Goal: Task Accomplishment & Management: Use online tool/utility

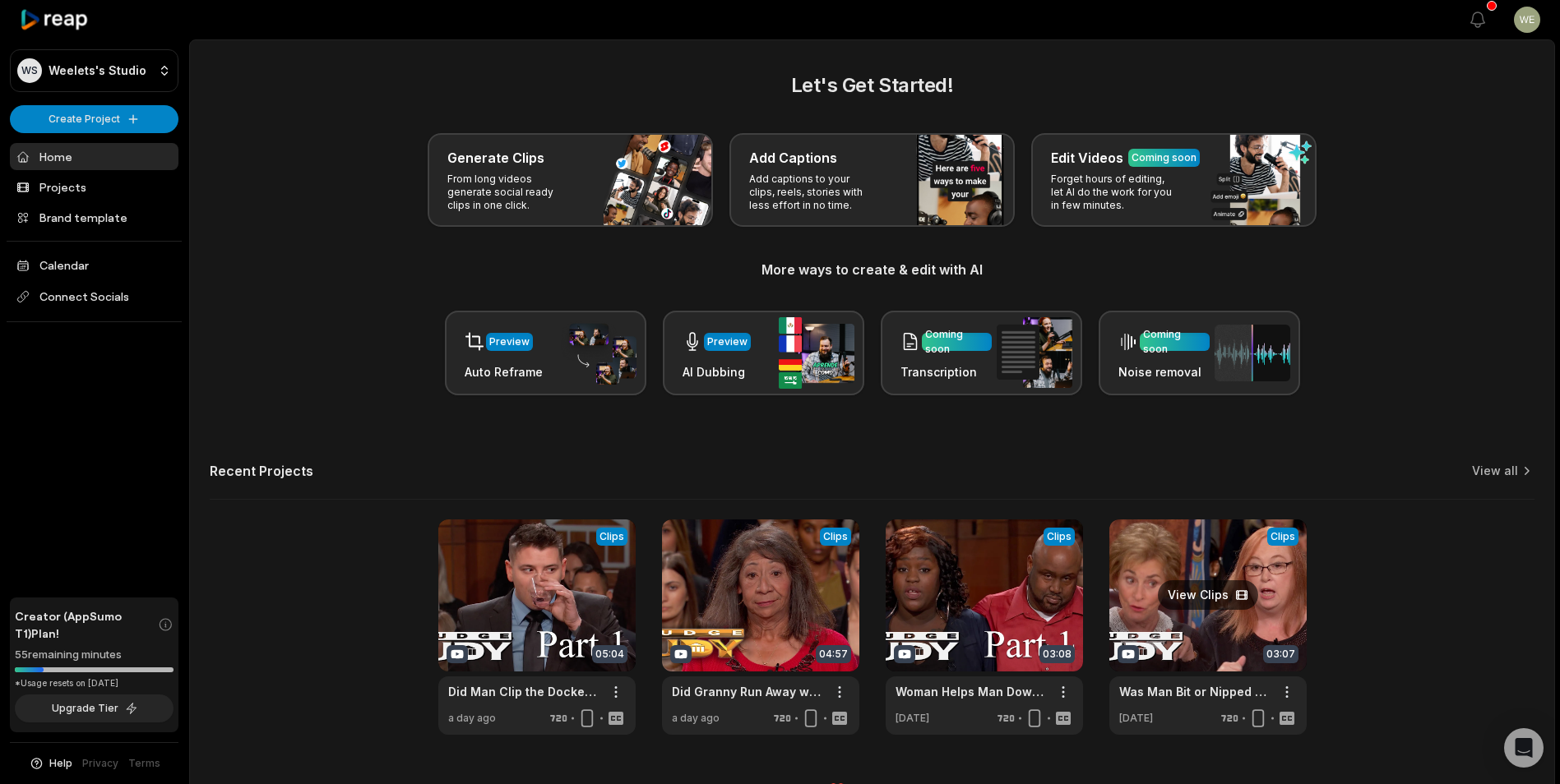
click at [1261, 624] on link at bounding box center [1207, 627] width 197 height 215
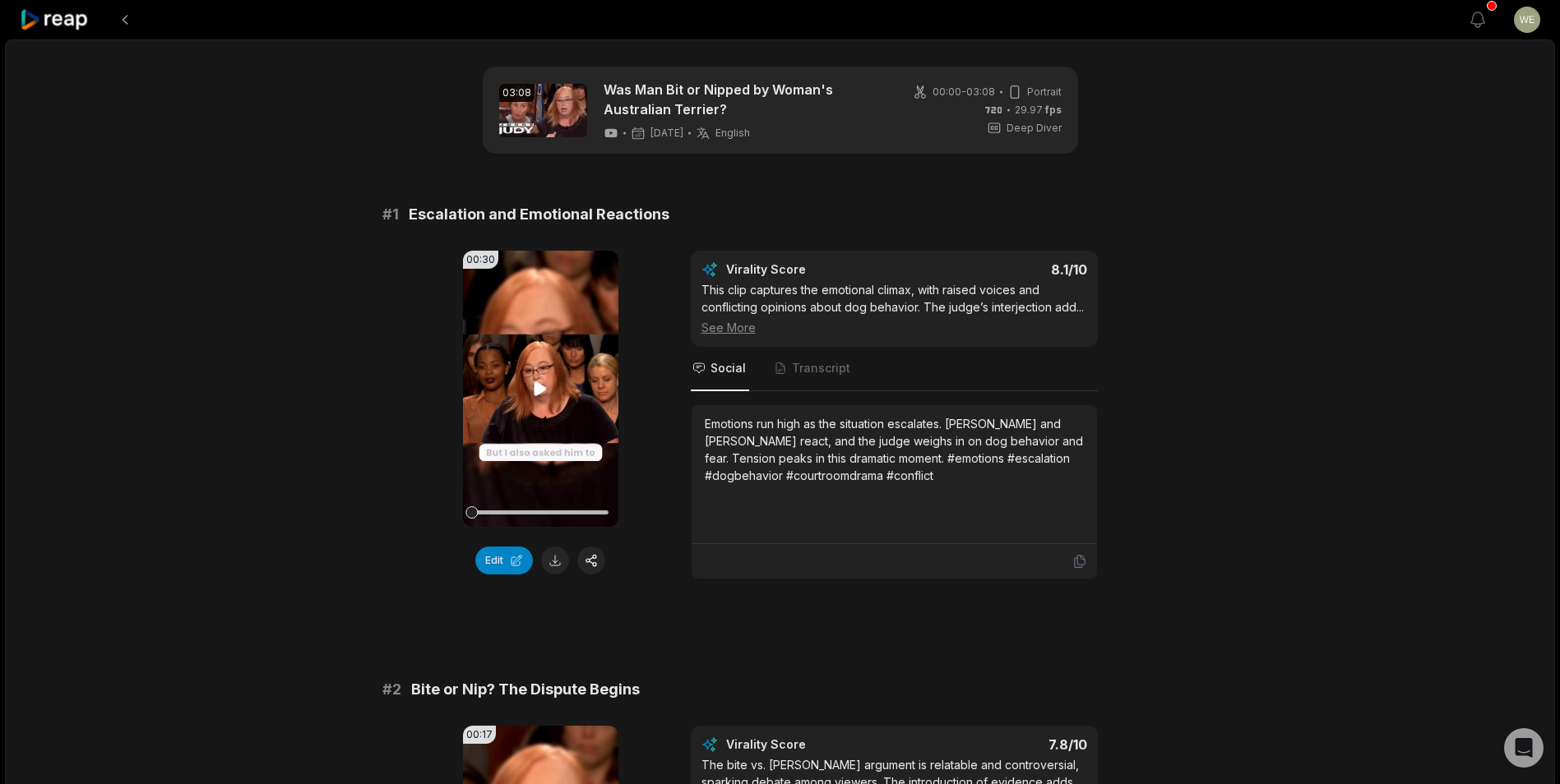
scroll to position [165, 0]
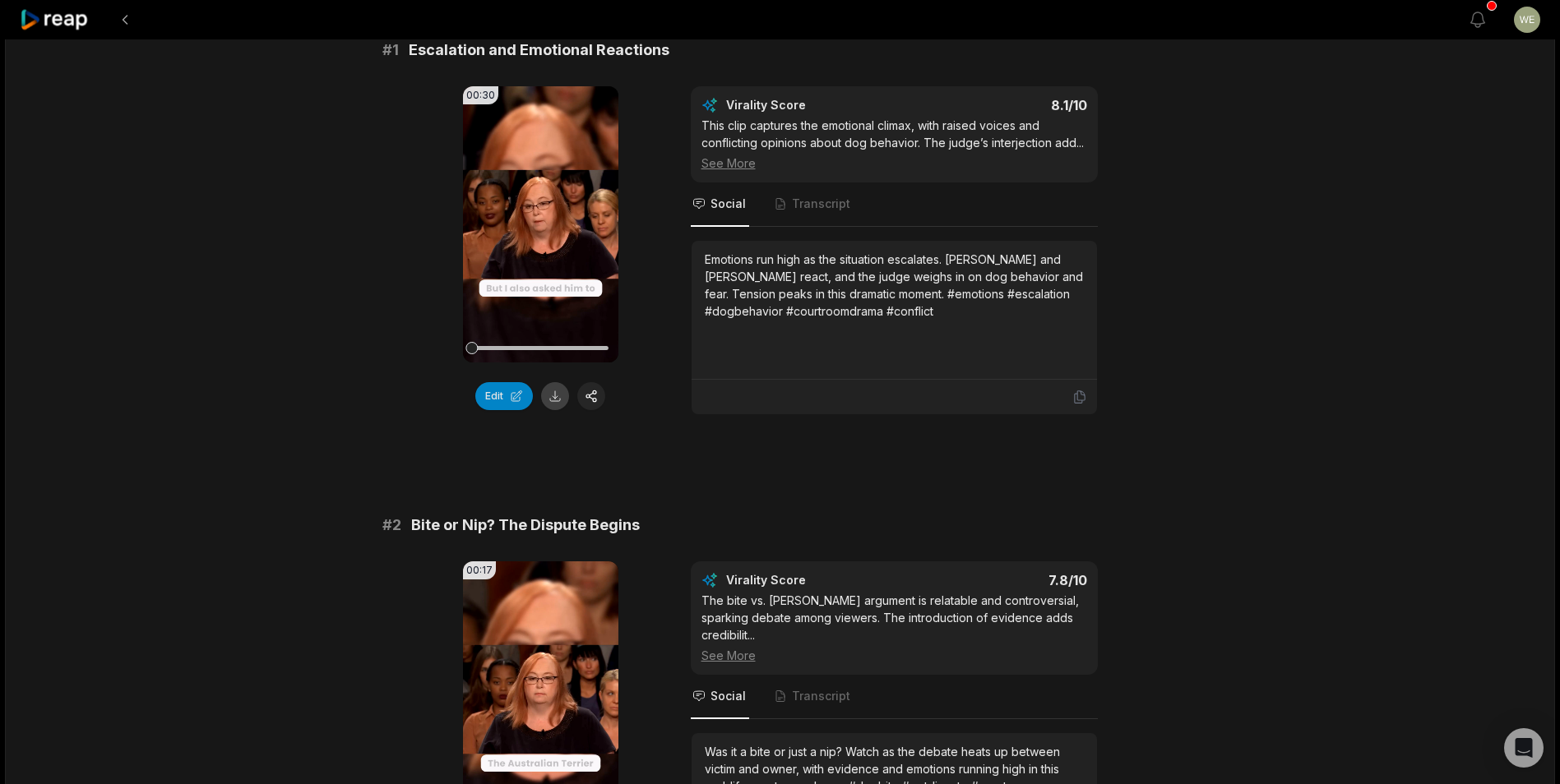
click at [559, 397] on button at bounding box center [555, 397] width 28 height 28
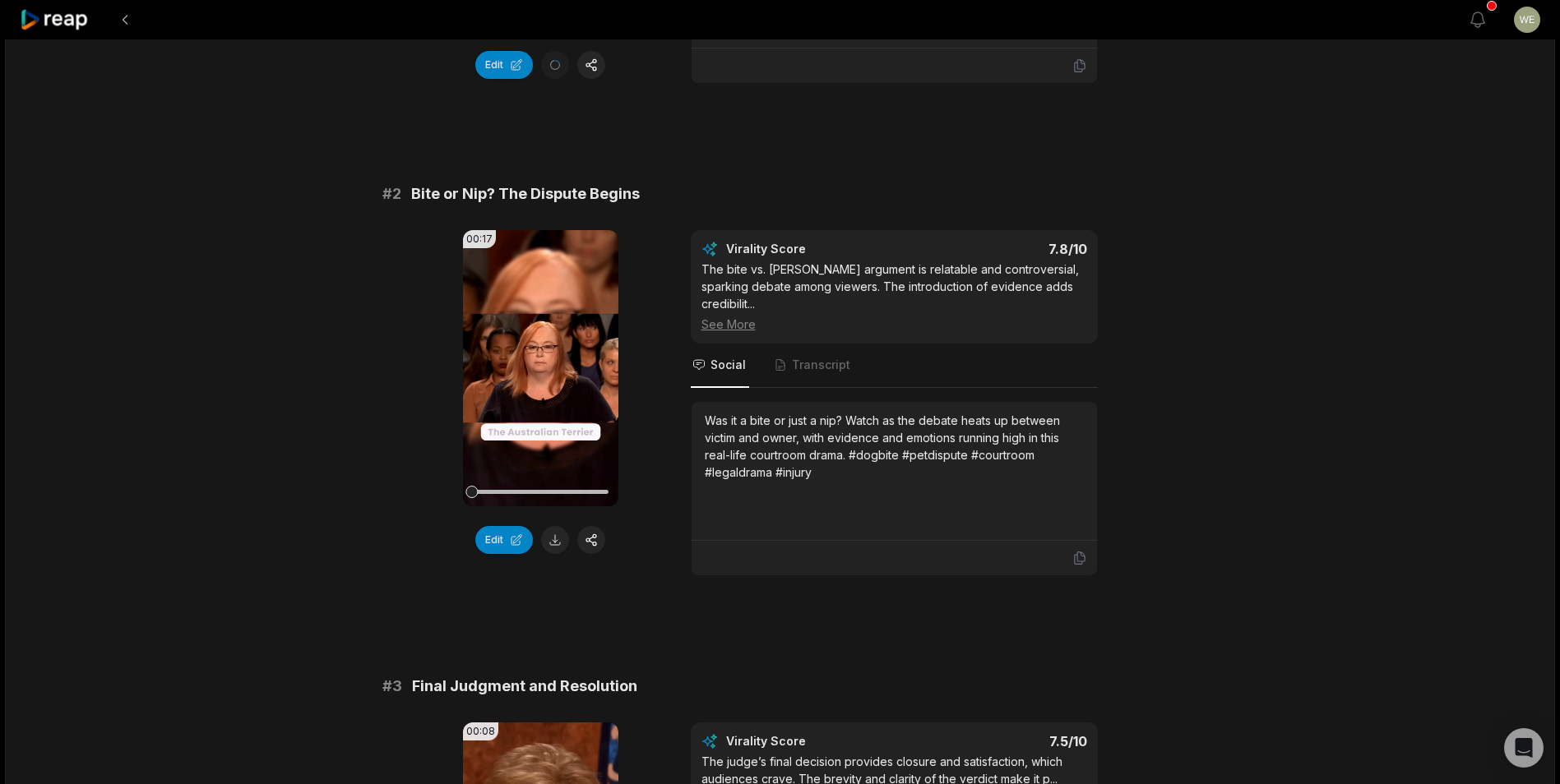
scroll to position [575, 0]
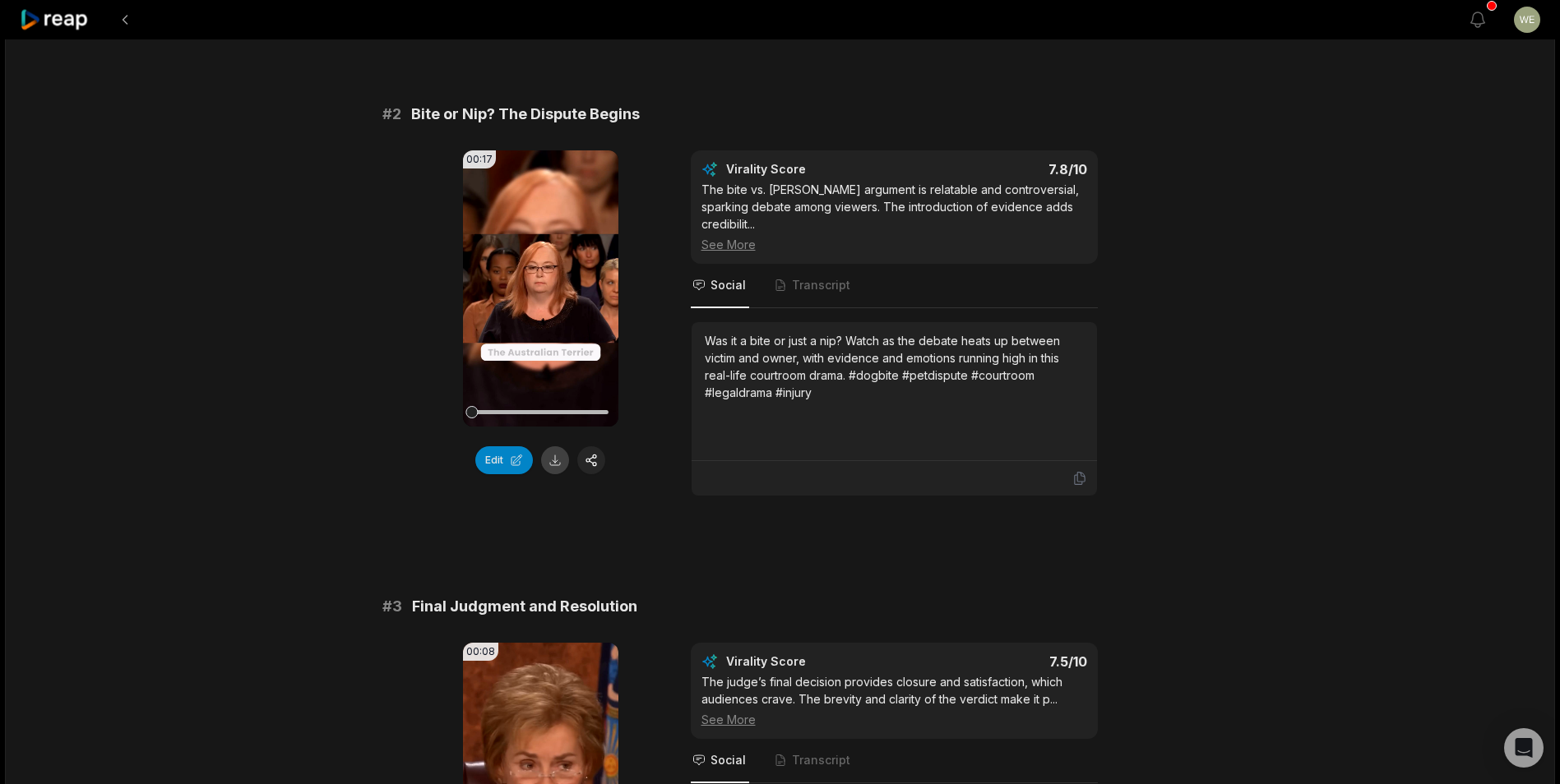
click at [559, 458] on button at bounding box center [555, 461] width 28 height 28
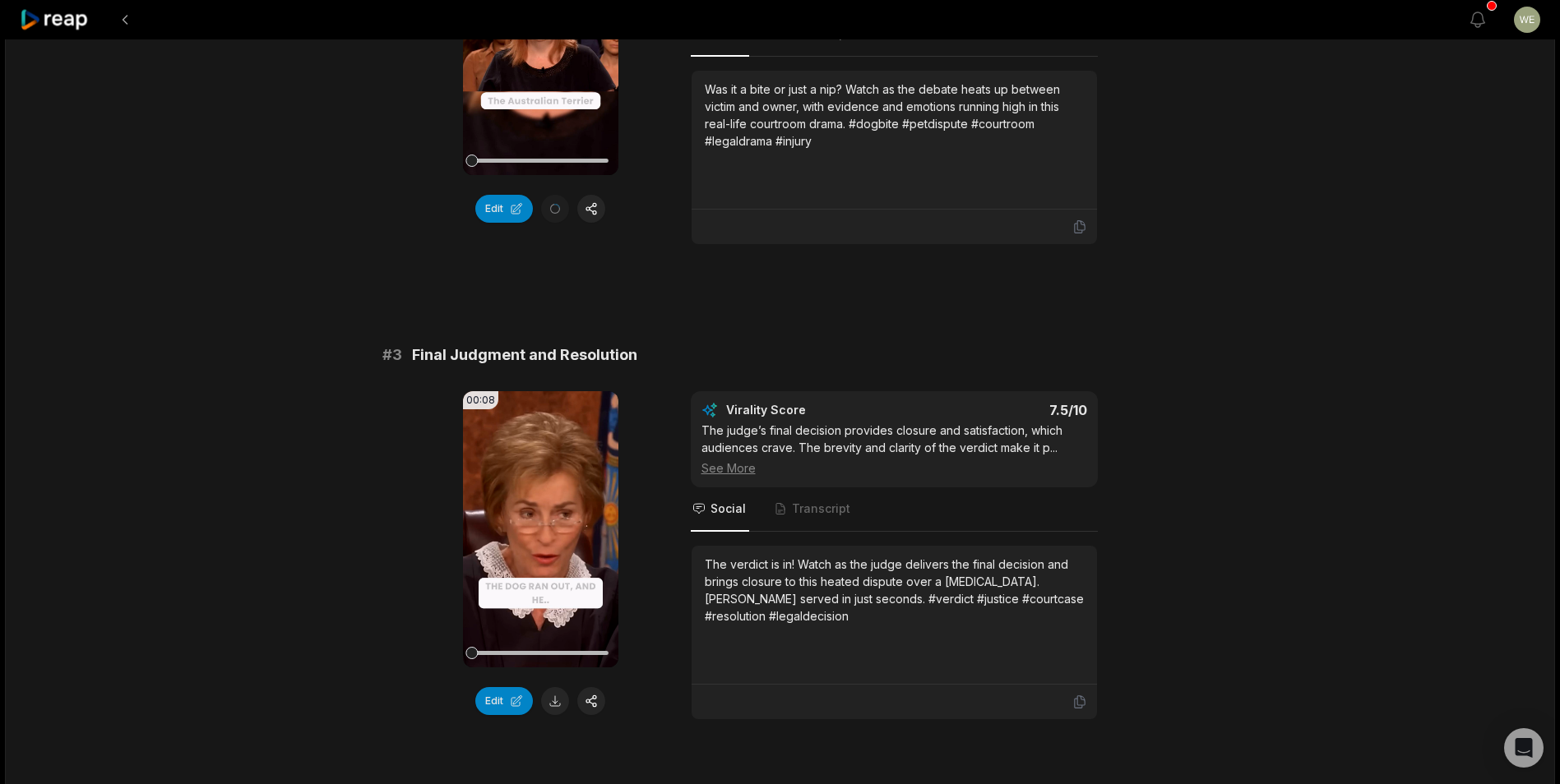
scroll to position [987, 0]
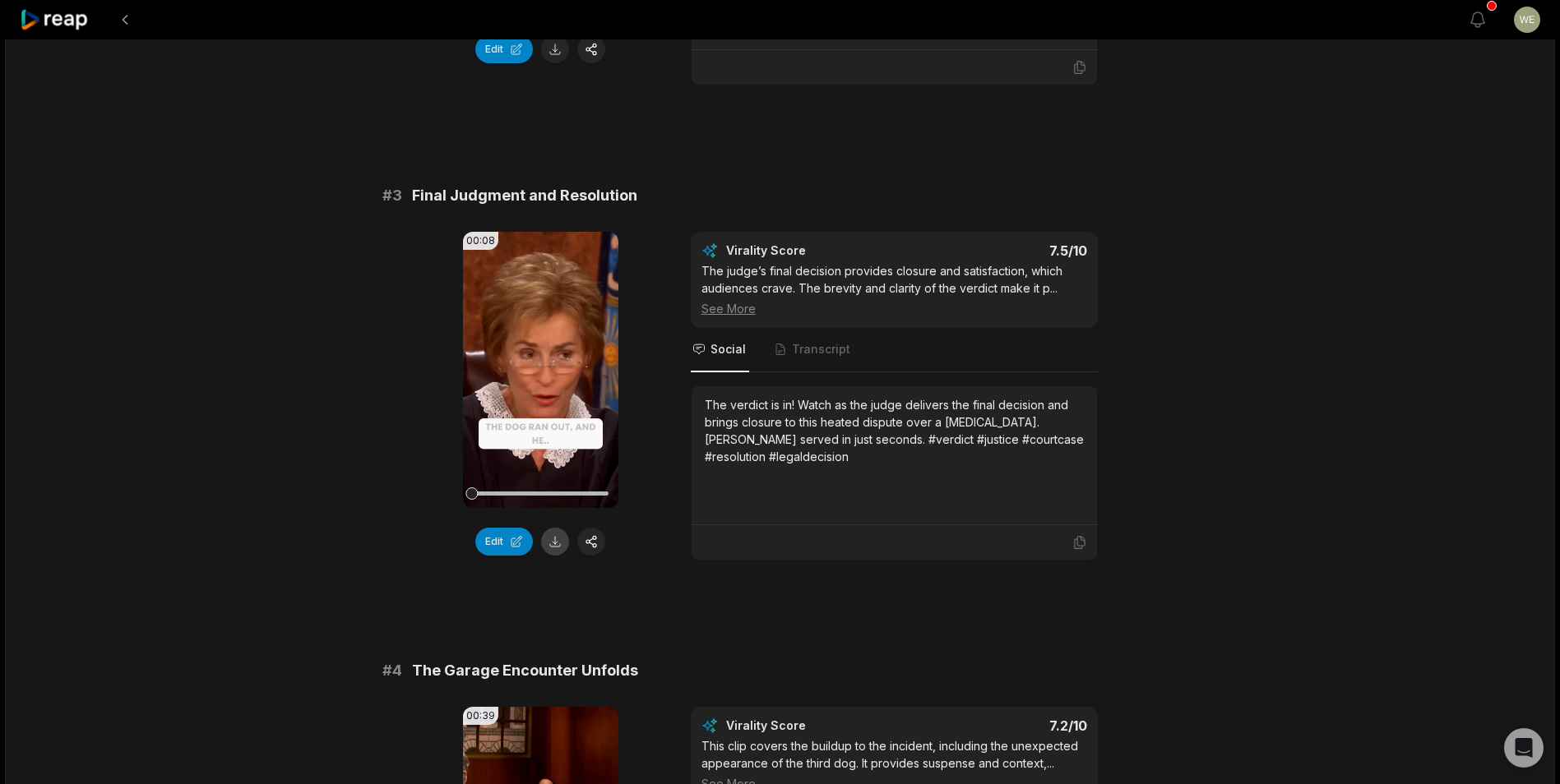
click at [551, 528] on button at bounding box center [555, 542] width 28 height 28
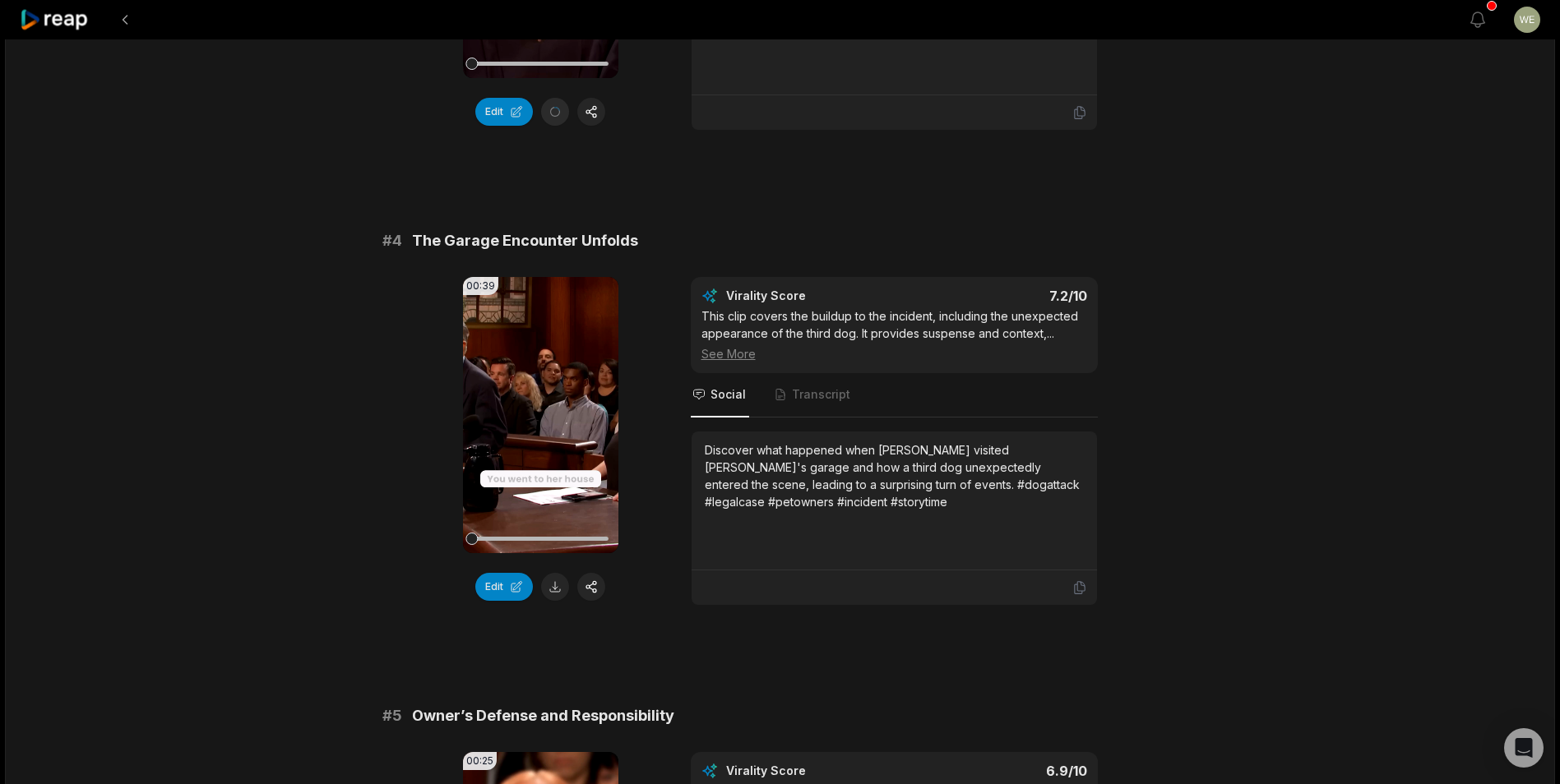
scroll to position [1562, 0]
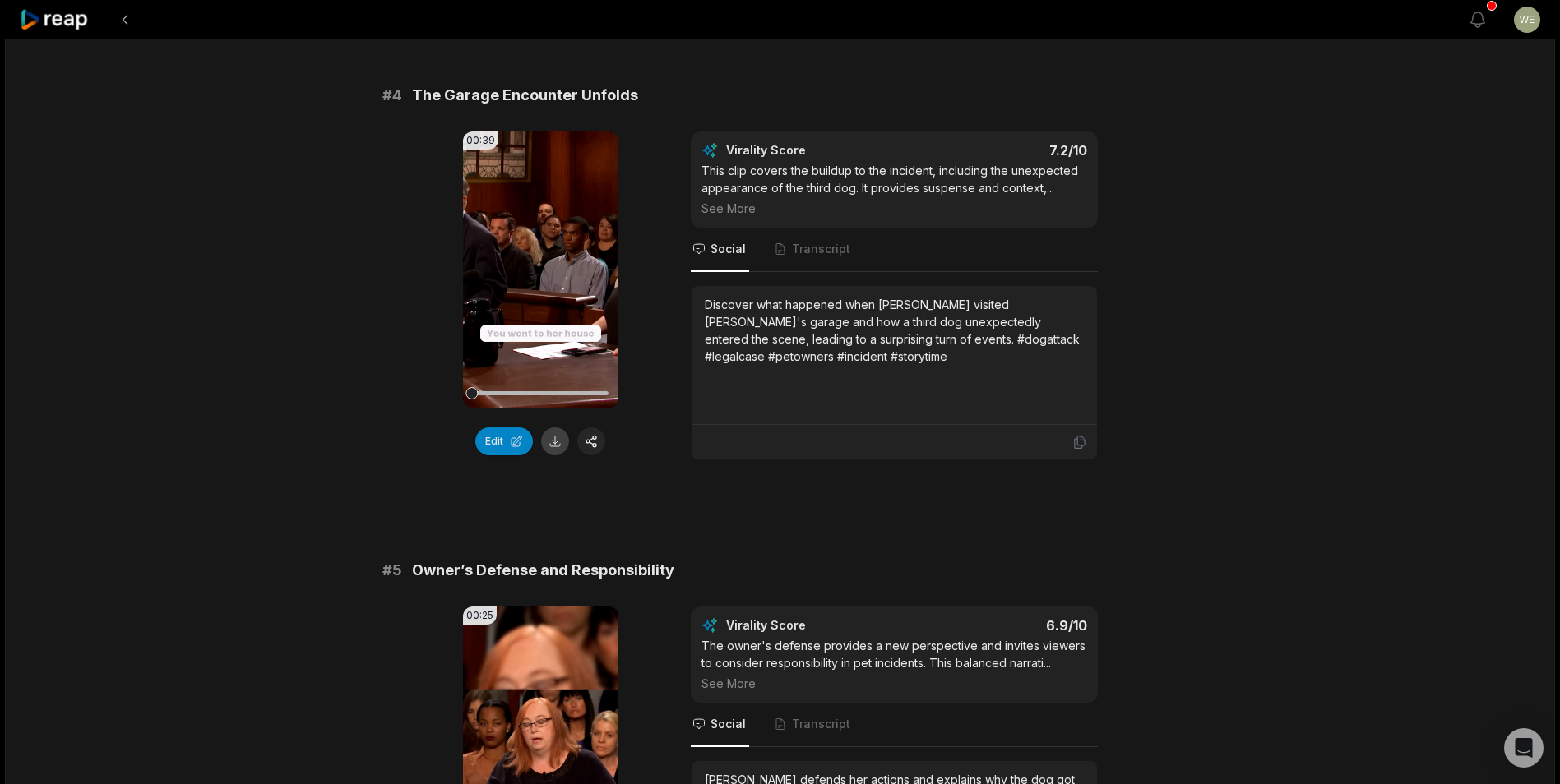
click at [556, 427] on button at bounding box center [555, 441] width 28 height 28
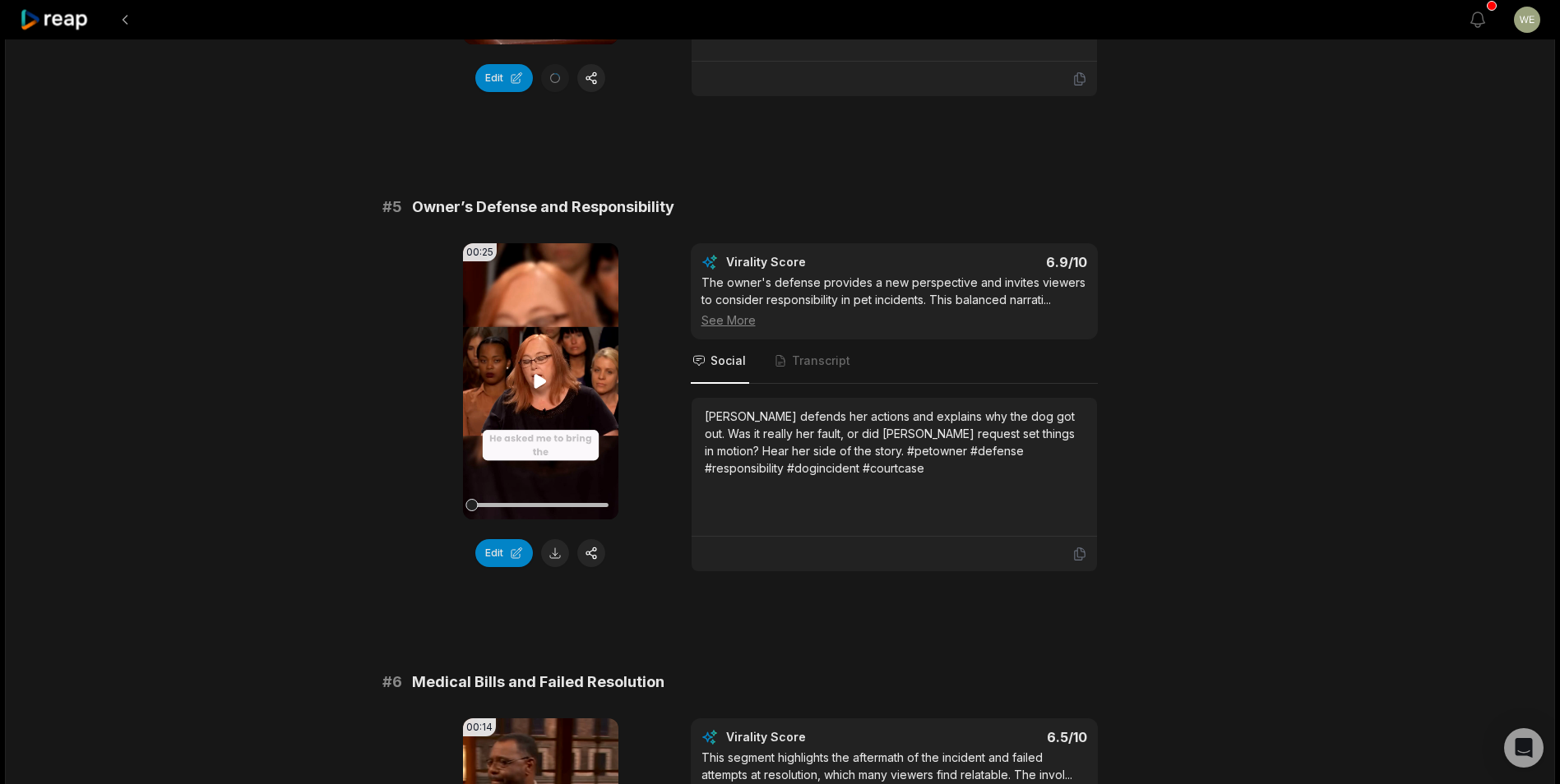
scroll to position [2138, 0]
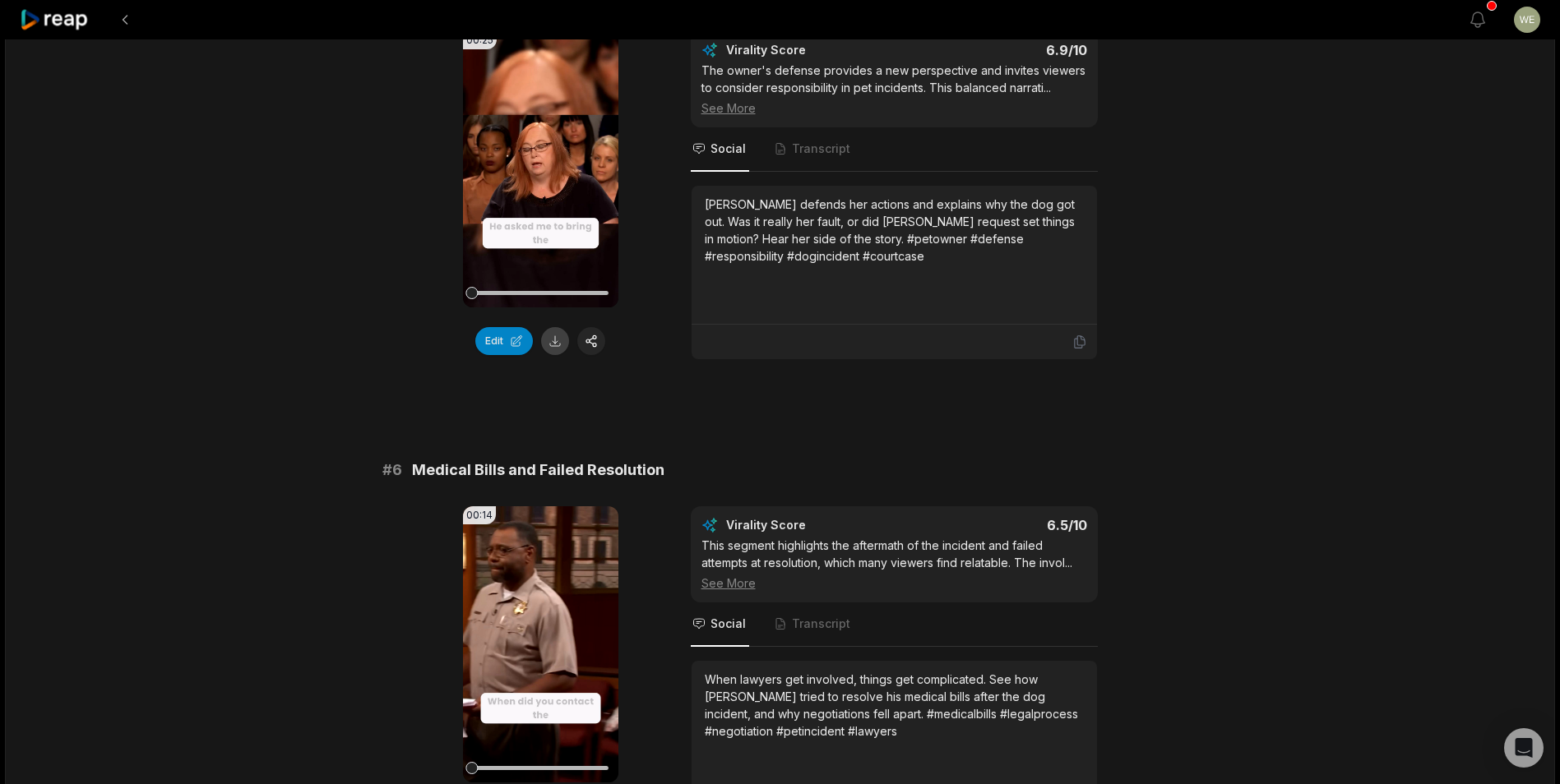
click at [556, 328] on button at bounding box center [555, 342] width 28 height 28
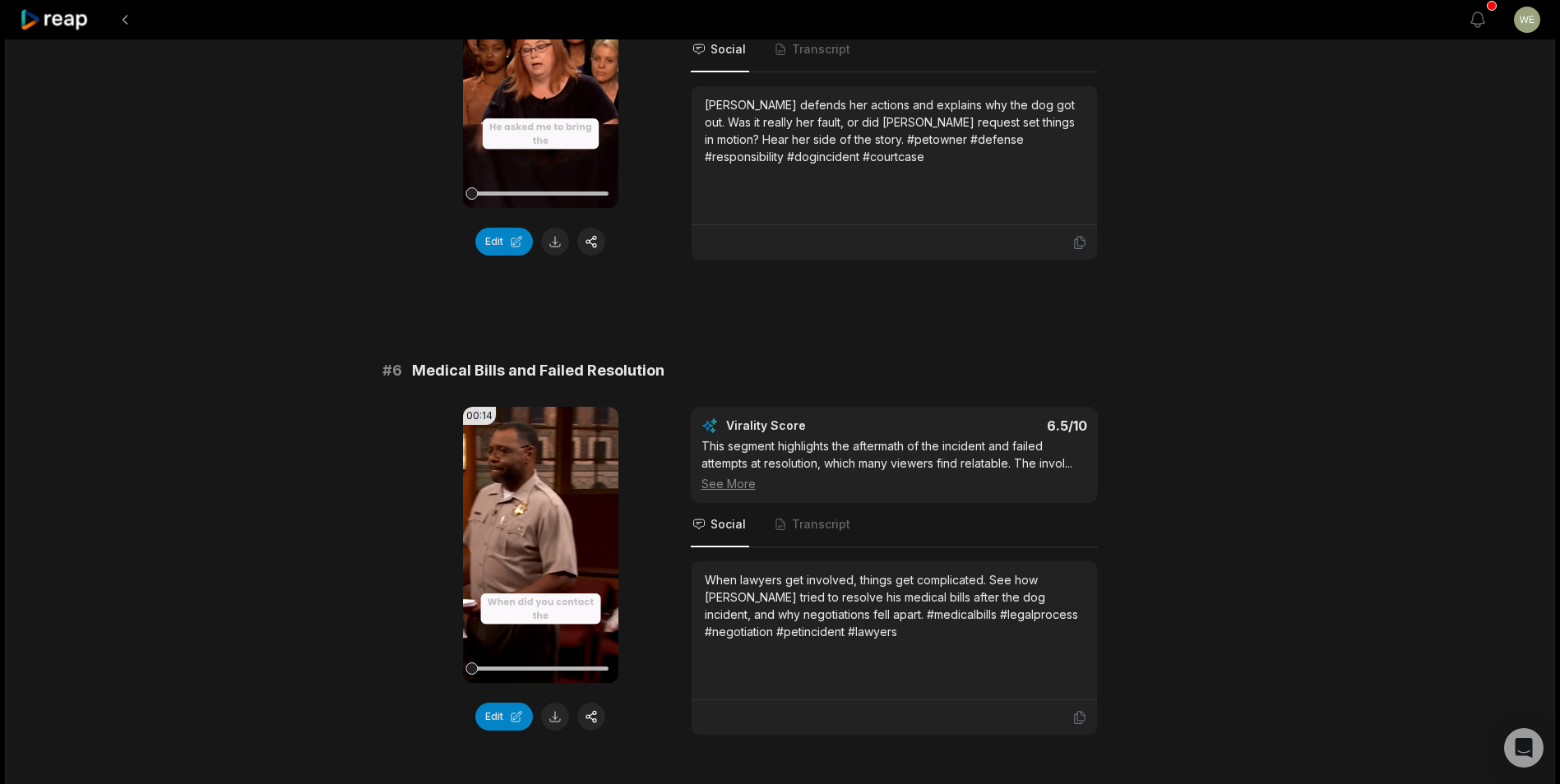
scroll to position [2295, 0]
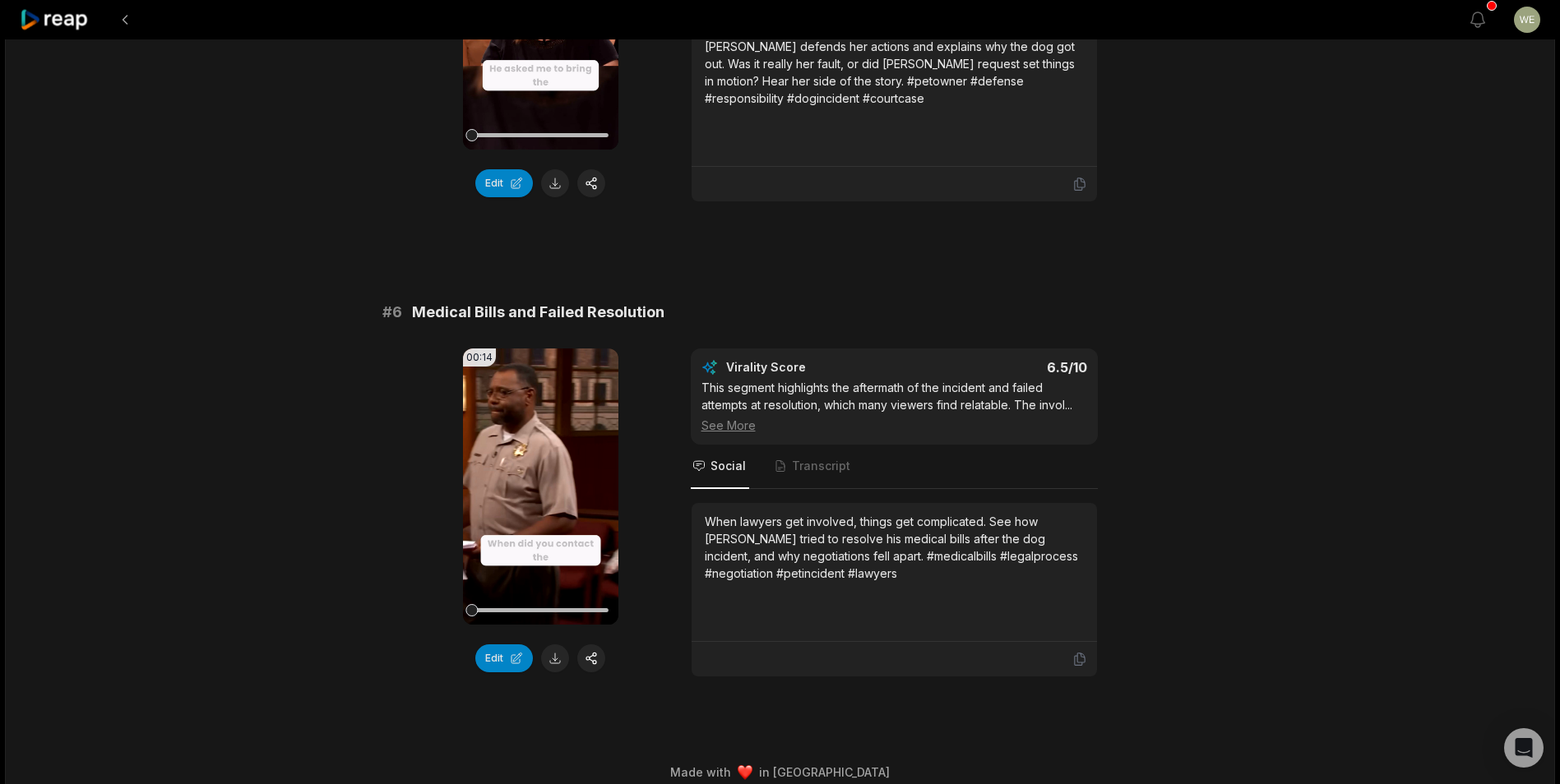
click at [557, 644] on button at bounding box center [555, 658] width 28 height 28
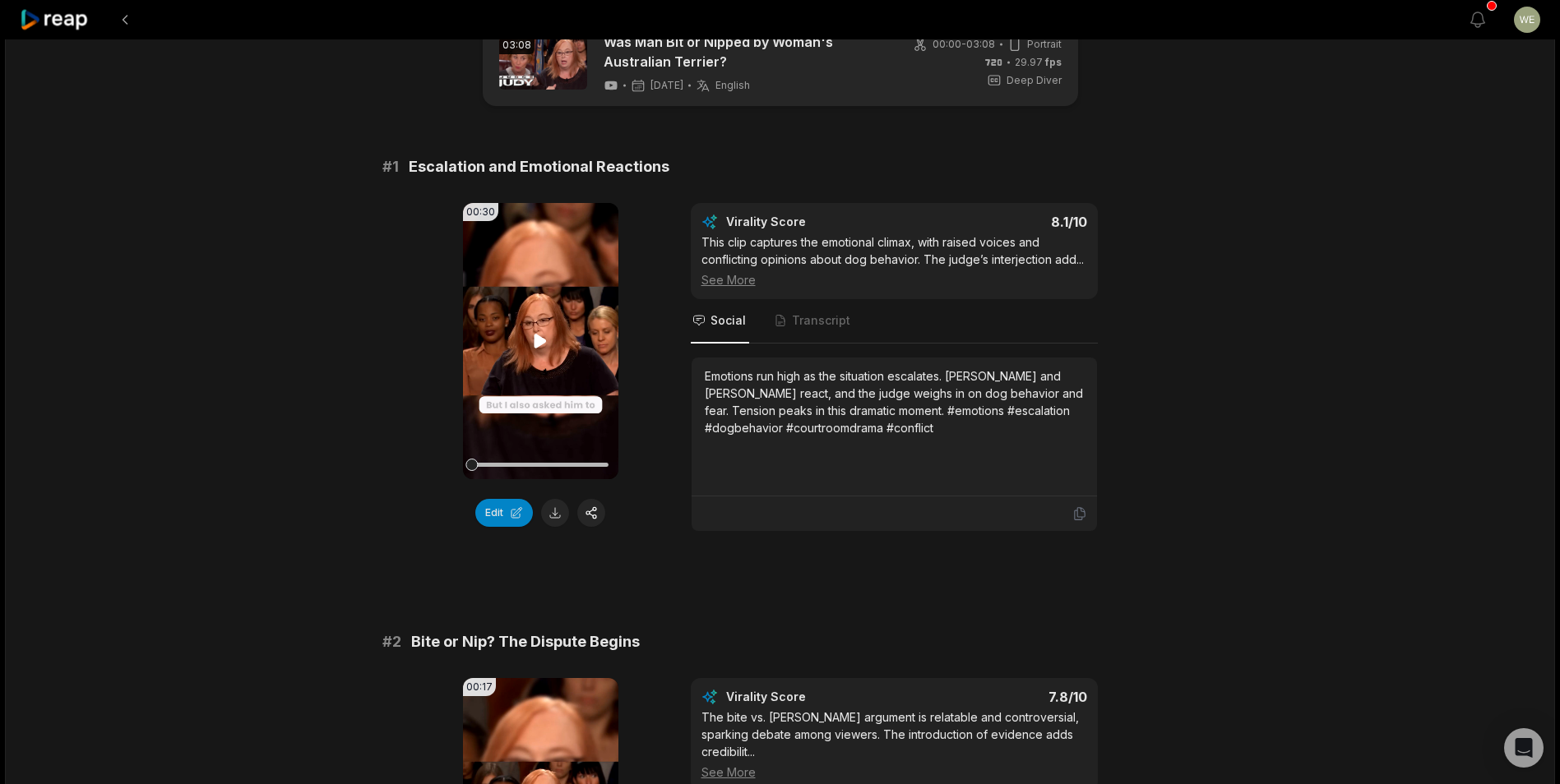
scroll to position [0, 0]
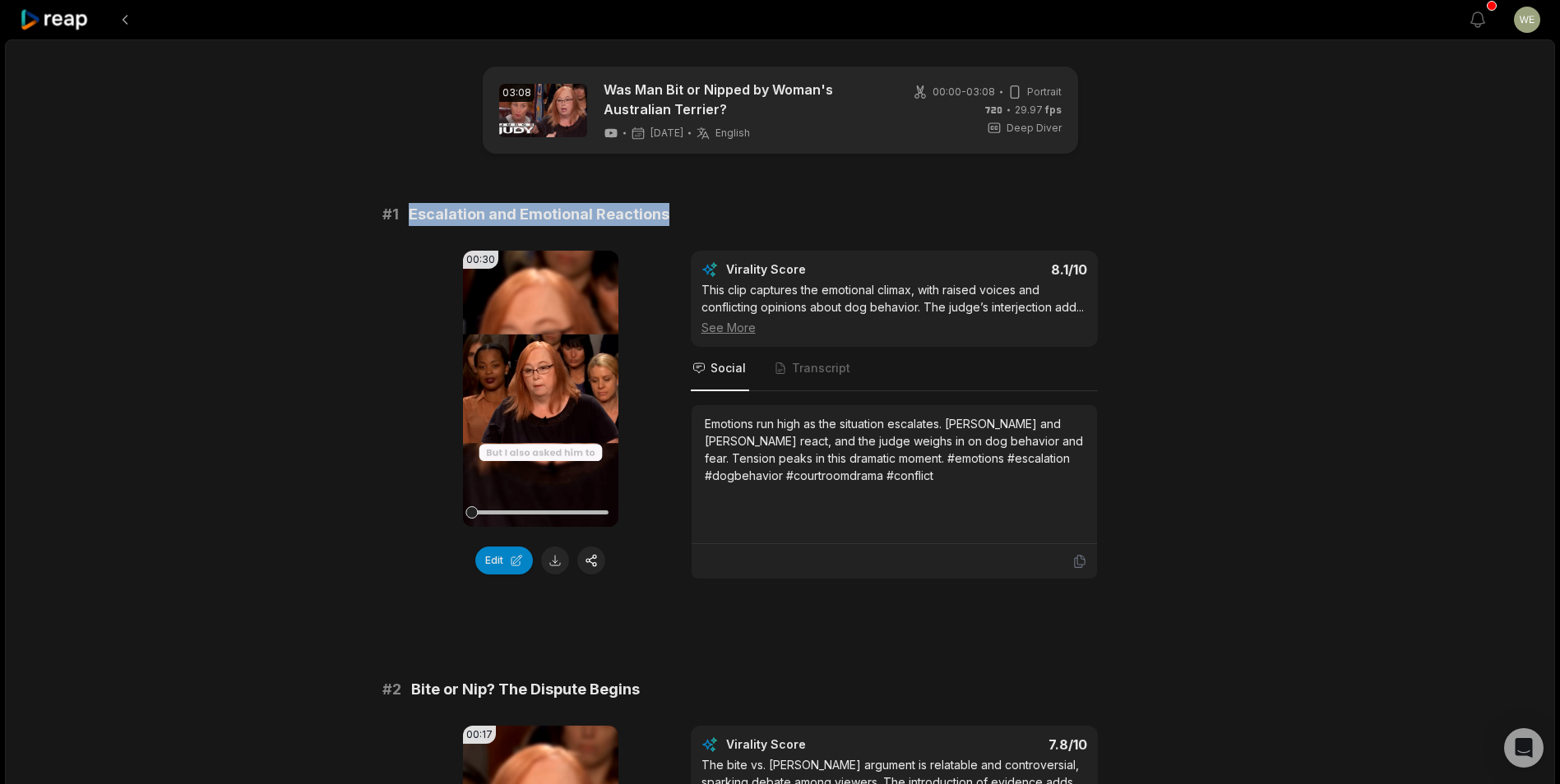
drag, startPoint x: 408, startPoint y: 212, endPoint x: 675, endPoint y: 216, distance: 267.0
click at [675, 216] on div "# 1 Escalation and Emotional Reactions" at bounding box center [780, 214] width 796 height 23
drag, startPoint x: 675, startPoint y: 216, endPoint x: 555, endPoint y: 224, distance: 120.3
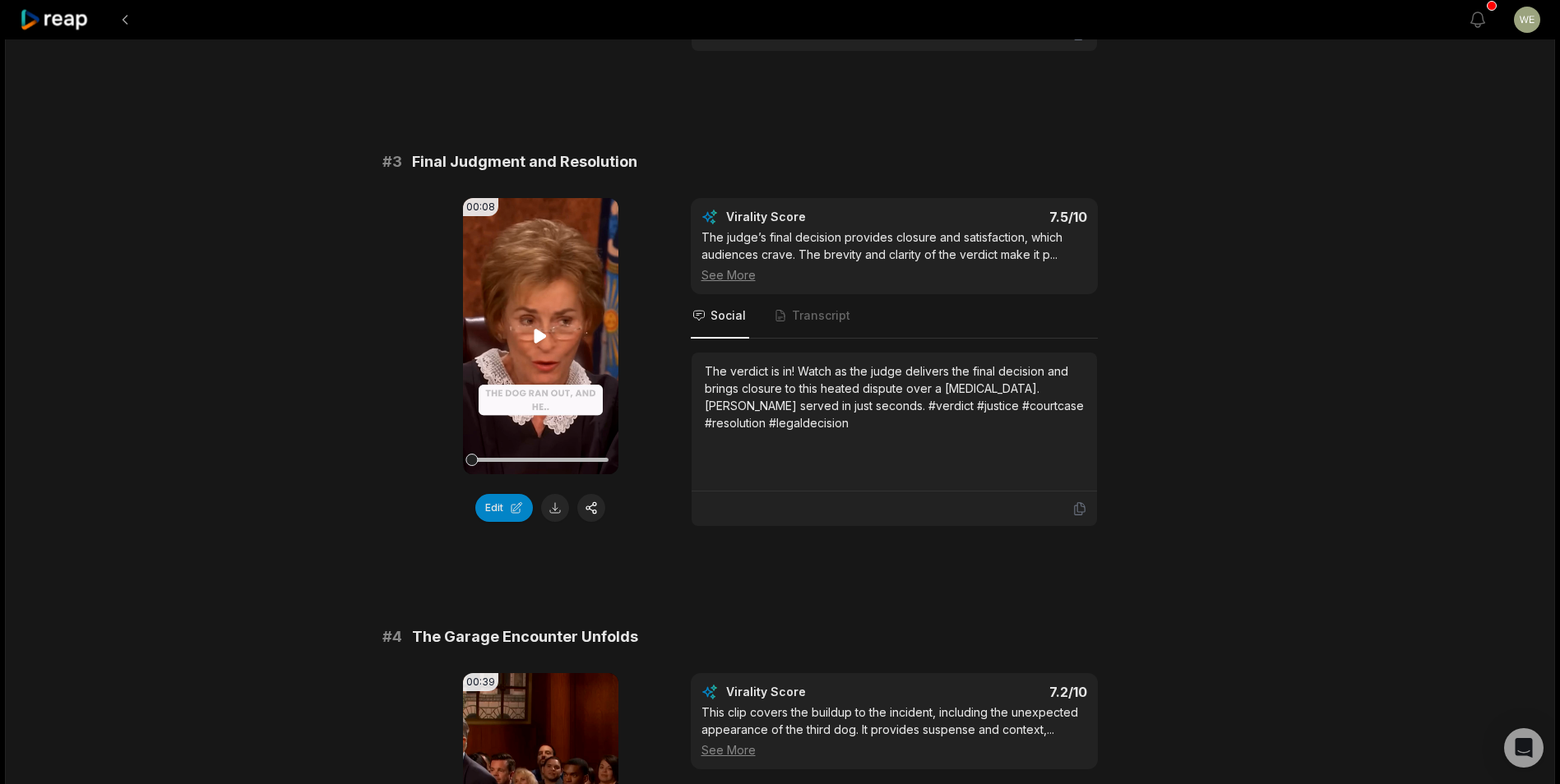
scroll to position [1233, 0]
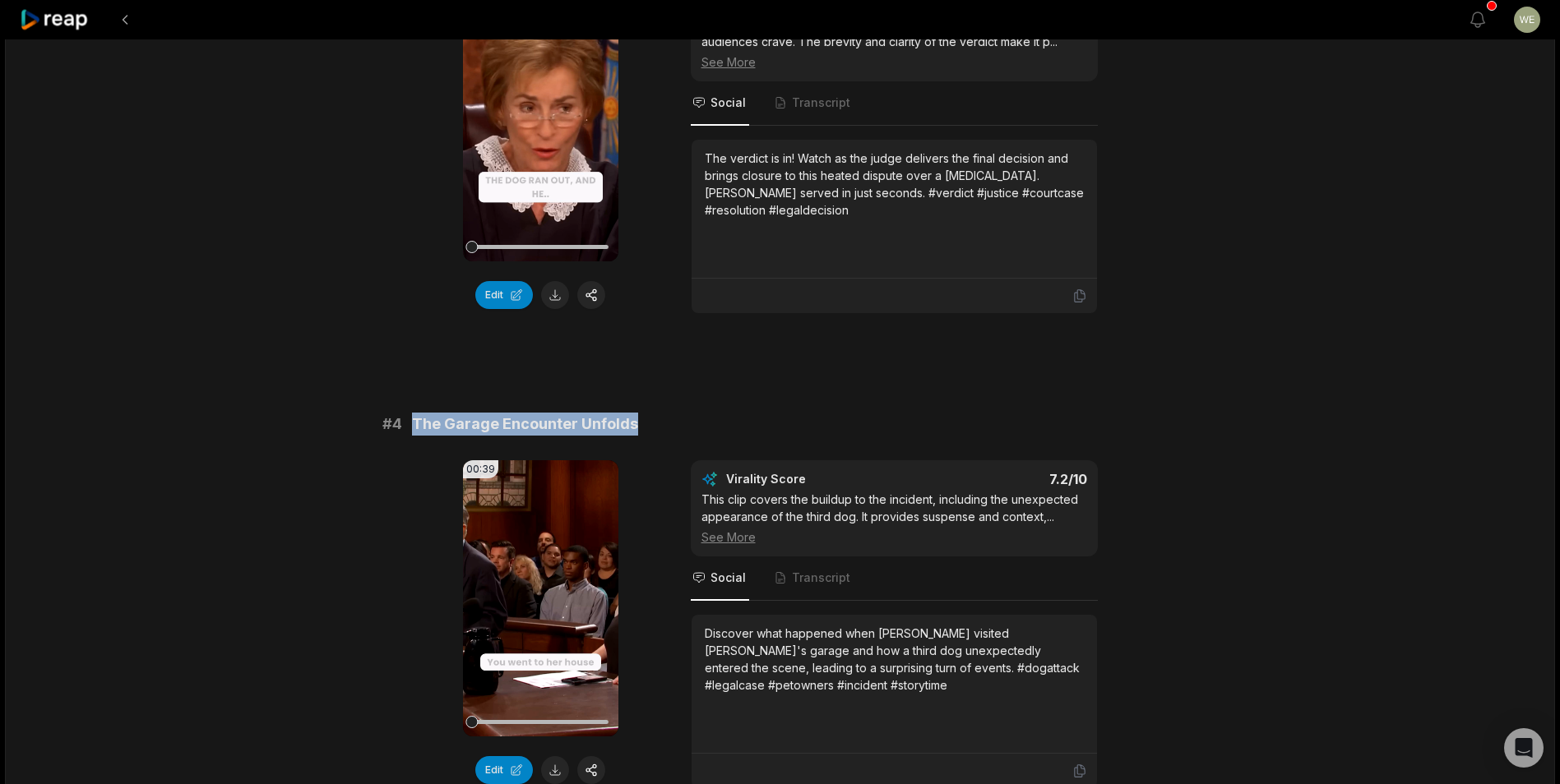
drag, startPoint x: 412, startPoint y: 407, endPoint x: 663, endPoint y: 407, distance: 251.0
click at [663, 412] on div "# 4 The Garage Encounter Unfolds" at bounding box center [780, 424] width 796 height 23
drag, startPoint x: 663, startPoint y: 407, endPoint x: 533, endPoint y: 411, distance: 130.1
copy span "The Garage Encounter Unfolds"
click at [506, 461] on video "Your browser does not support mp4 format." at bounding box center [541, 599] width 156 height 276
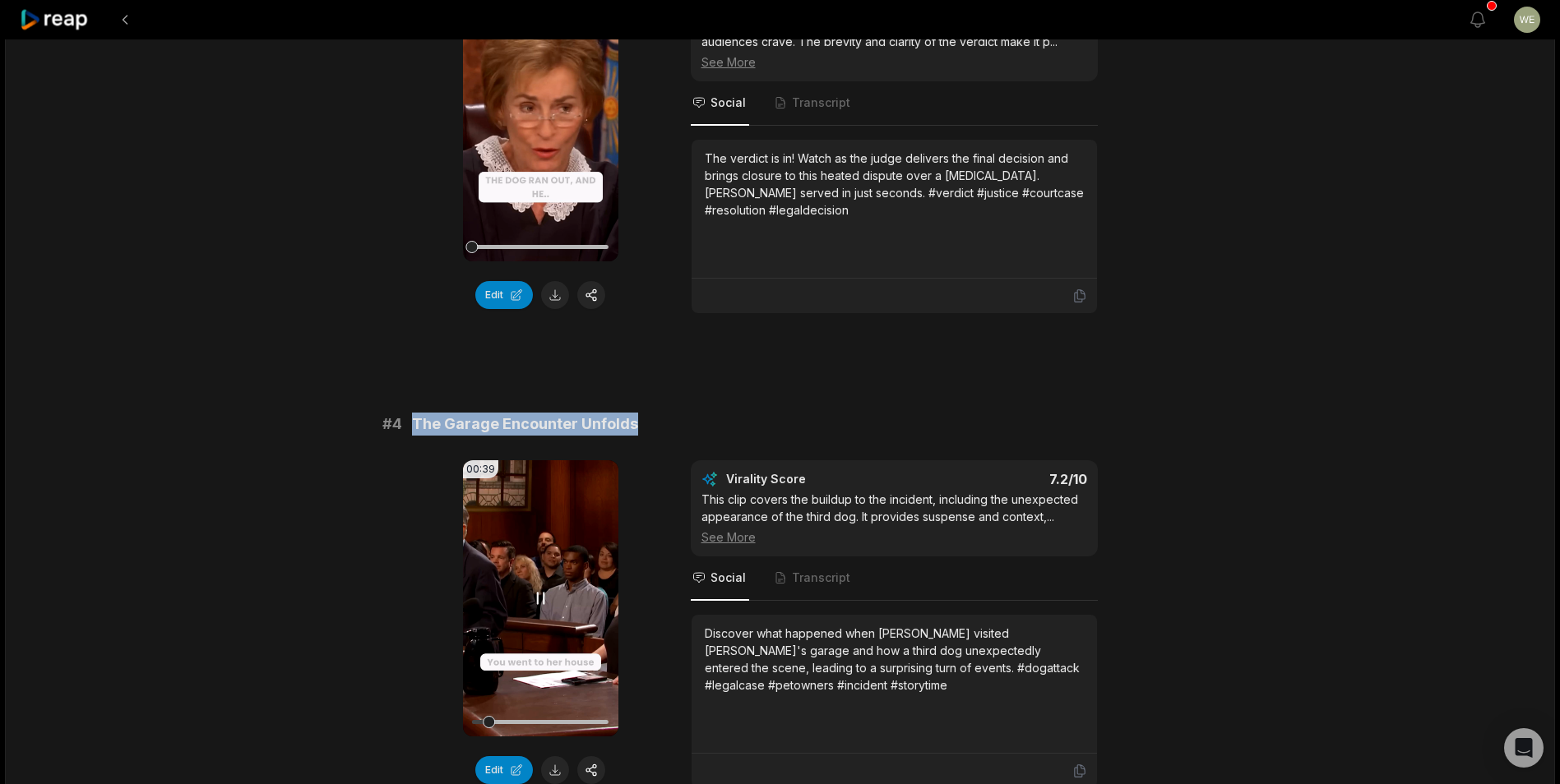
drag, startPoint x: 540, startPoint y: 574, endPoint x: 606, endPoint y: 458, distance: 133.5
click at [540, 589] on icon at bounding box center [541, 599] width 20 height 20
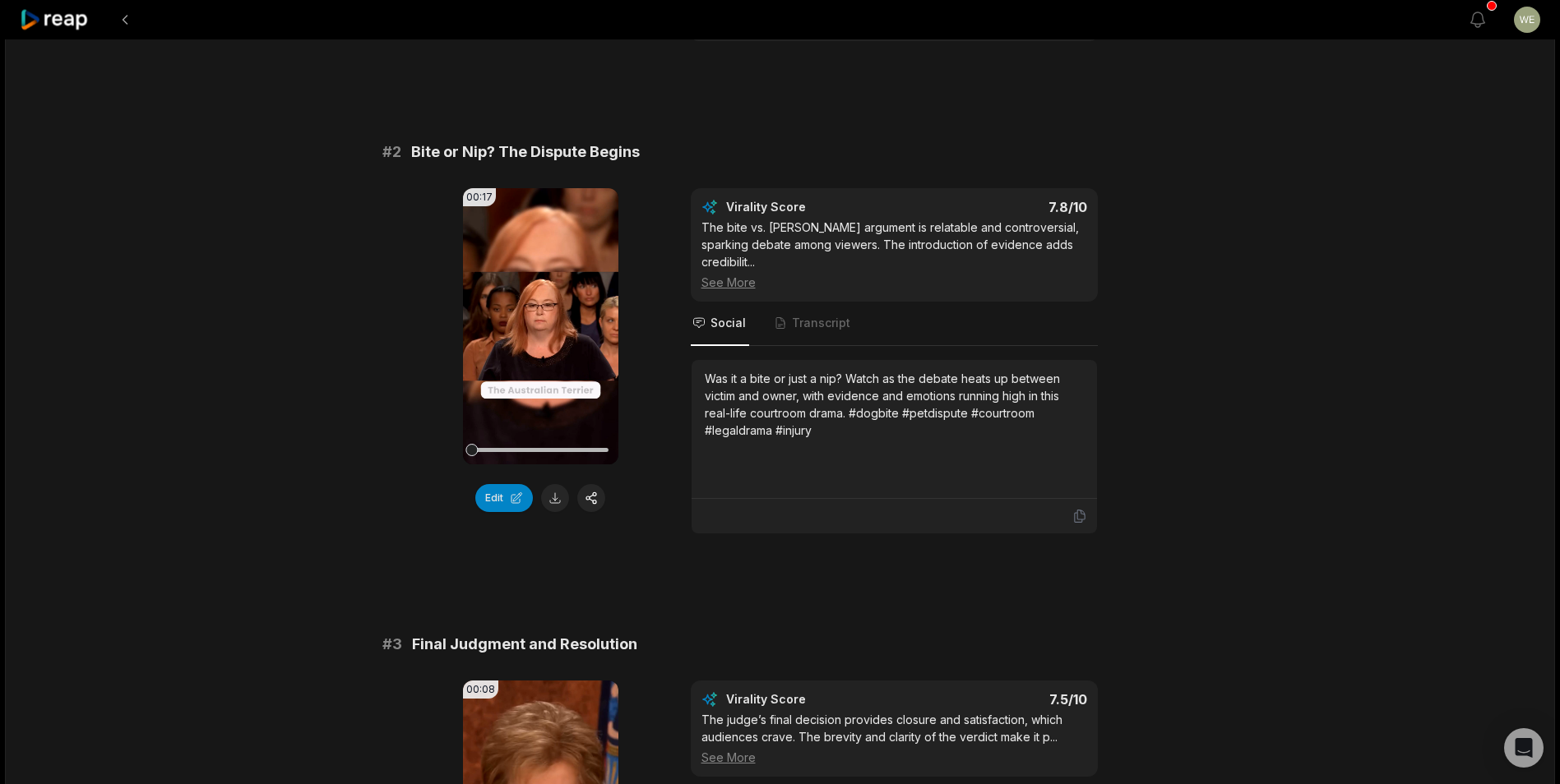
scroll to position [411, 0]
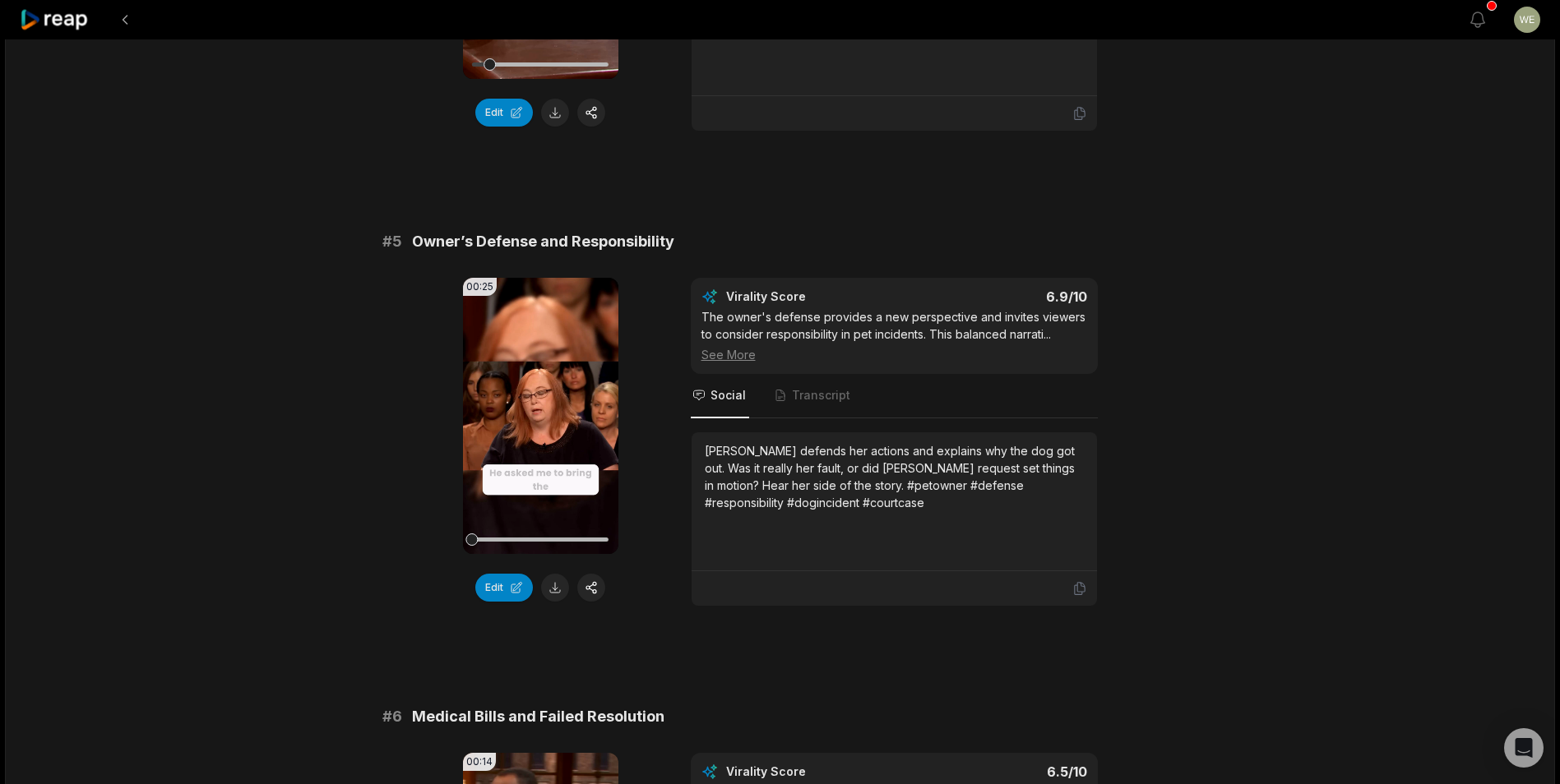
scroll to position [2220, 0]
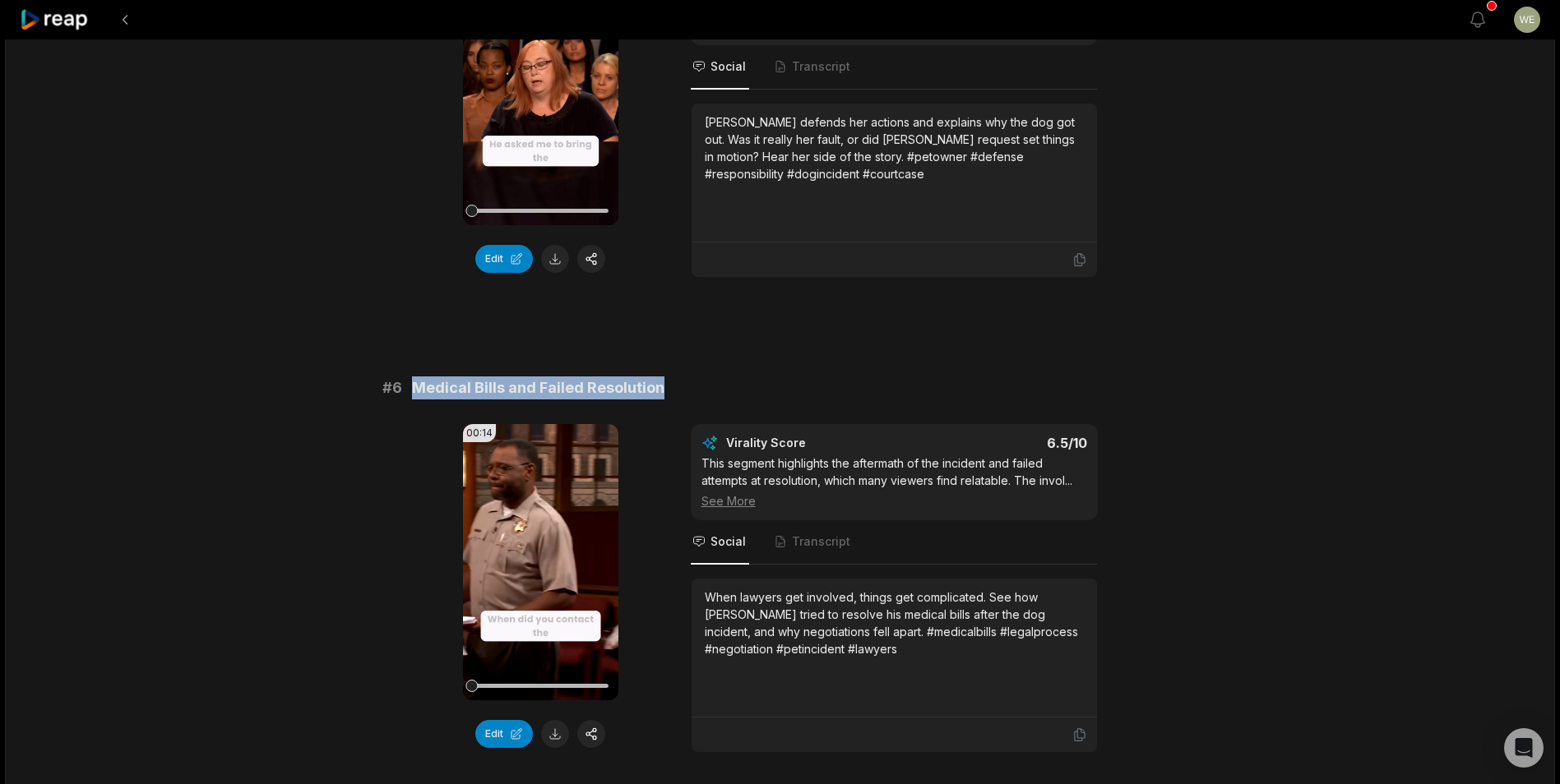
drag, startPoint x: 404, startPoint y: 373, endPoint x: 666, endPoint y: 372, distance: 262.0
click at [666, 377] on div "# 6 Medical Bills and Failed Resolution" at bounding box center [780, 388] width 796 height 23
drag, startPoint x: 666, startPoint y: 372, endPoint x: 629, endPoint y: 369, distance: 37.1
copy div "Medical Bills and Failed Resolution"
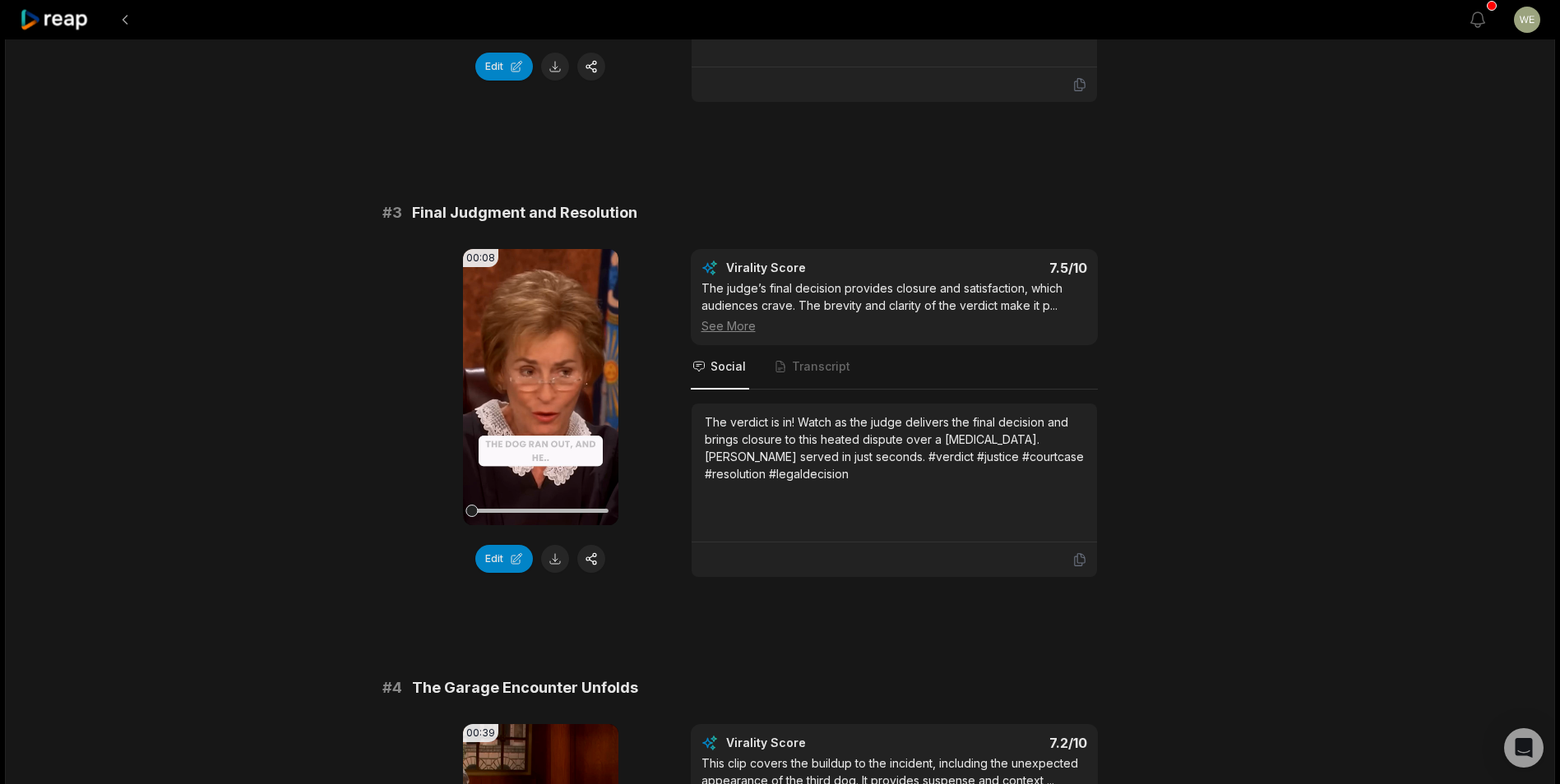
scroll to position [898, 0]
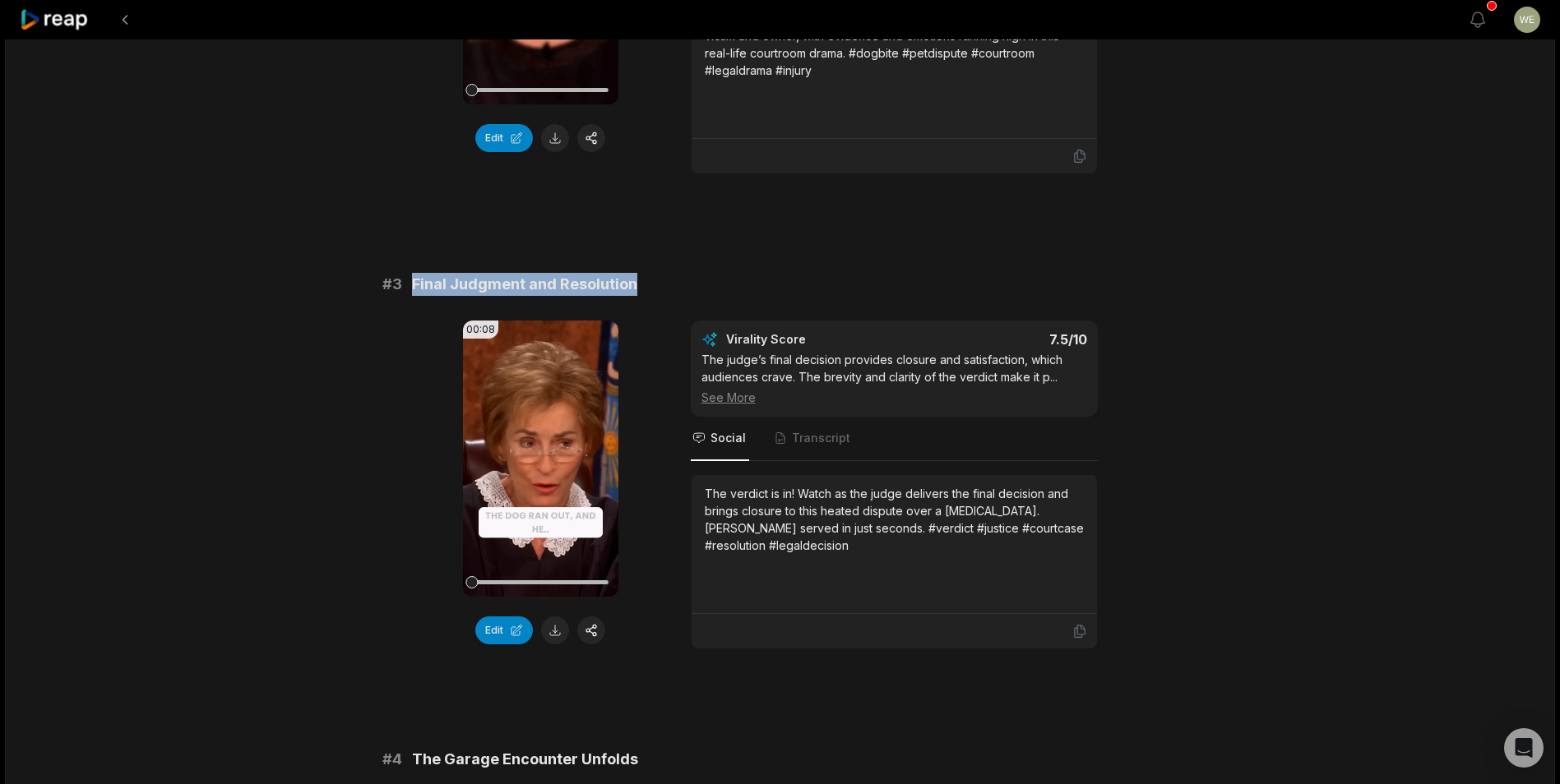
drag, startPoint x: 408, startPoint y: 264, endPoint x: 657, endPoint y: 276, distance: 249.3
click at [657, 276] on div "# 3 Final Judgment and Resolution" at bounding box center [780, 284] width 796 height 23
drag, startPoint x: 657, startPoint y: 276, endPoint x: 568, endPoint y: 277, distance: 89.0
copy span "Final Judgment and Resolution"
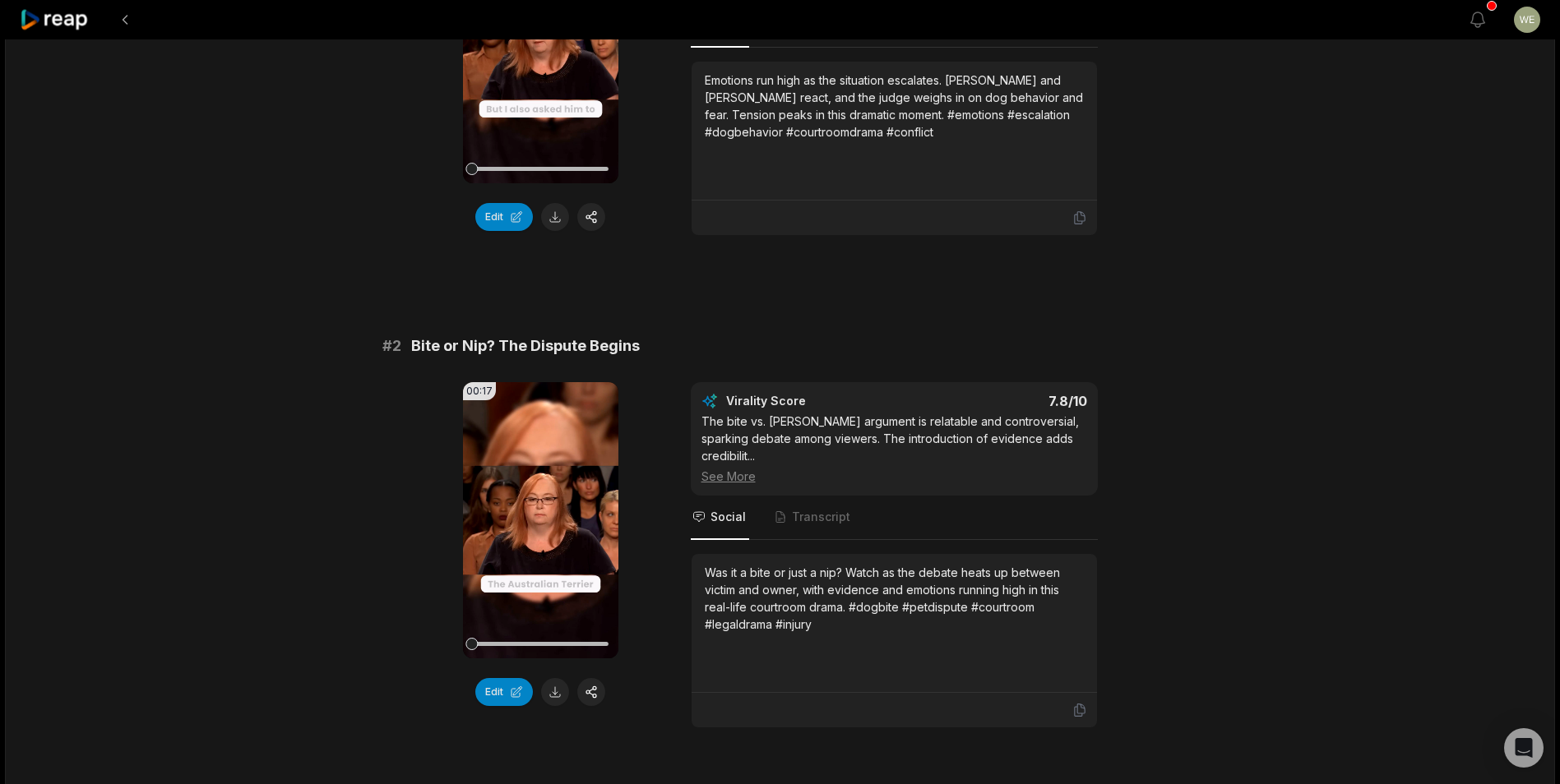
scroll to position [323, 0]
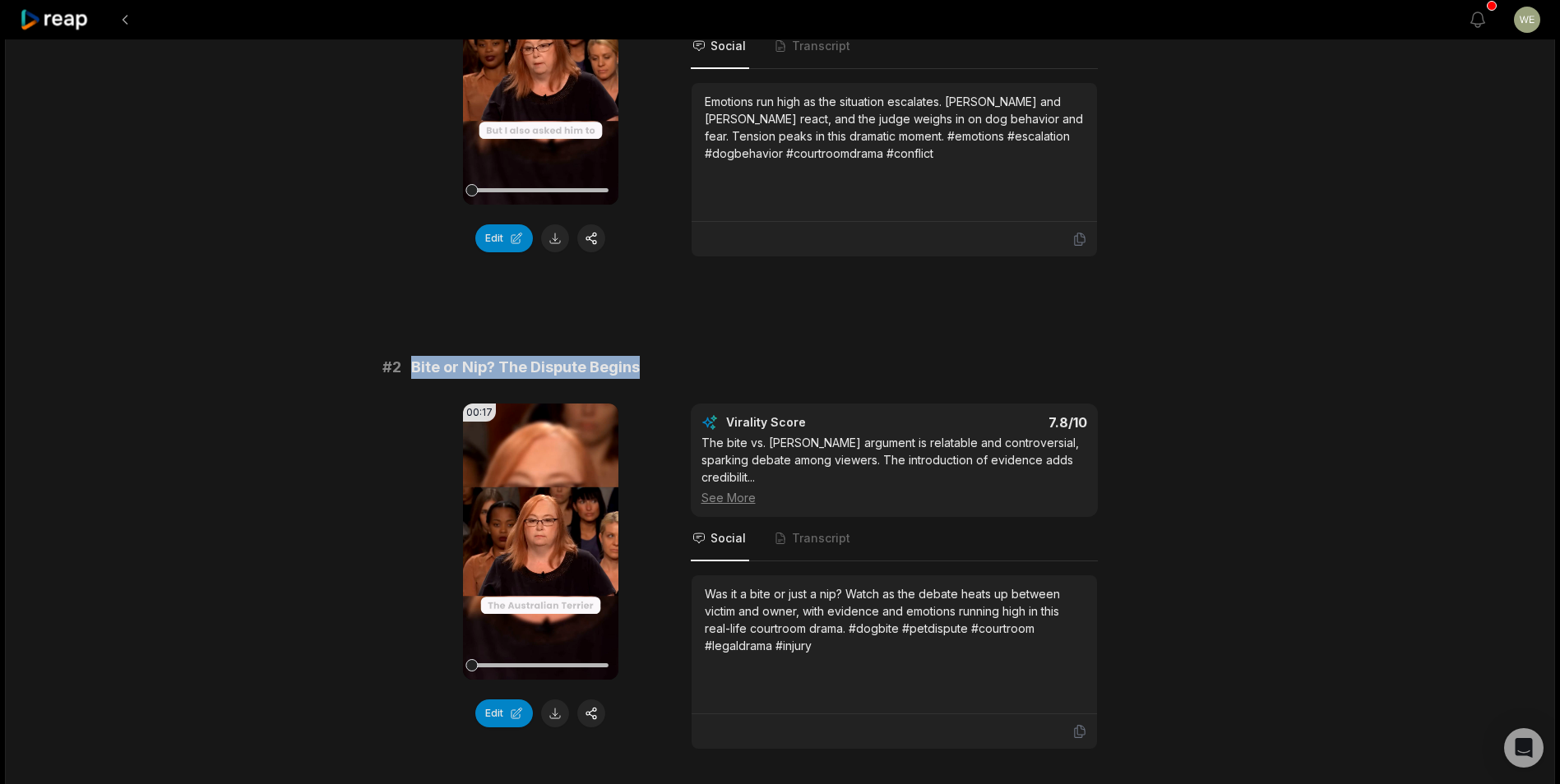
drag, startPoint x: 411, startPoint y: 365, endPoint x: 667, endPoint y: 361, distance: 256.0
click at [667, 361] on div "# 2 Bite or Nip? The Dispute Begins" at bounding box center [780, 367] width 796 height 23
drag, startPoint x: 667, startPoint y: 362, endPoint x: 569, endPoint y: 372, distance: 98.5
copy span "Bite or Nip? The Dispute Begins"
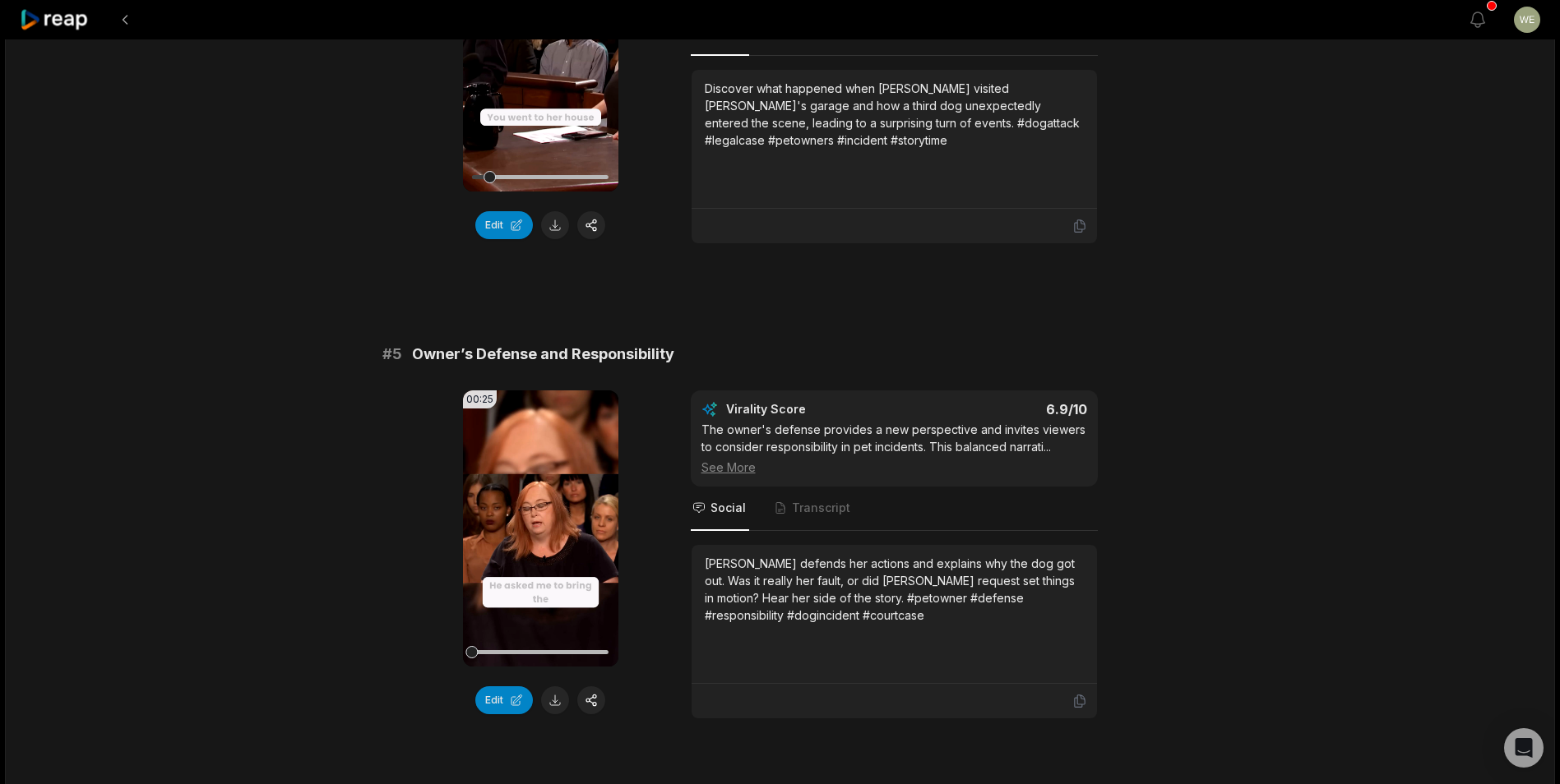
scroll to position [1966, 0]
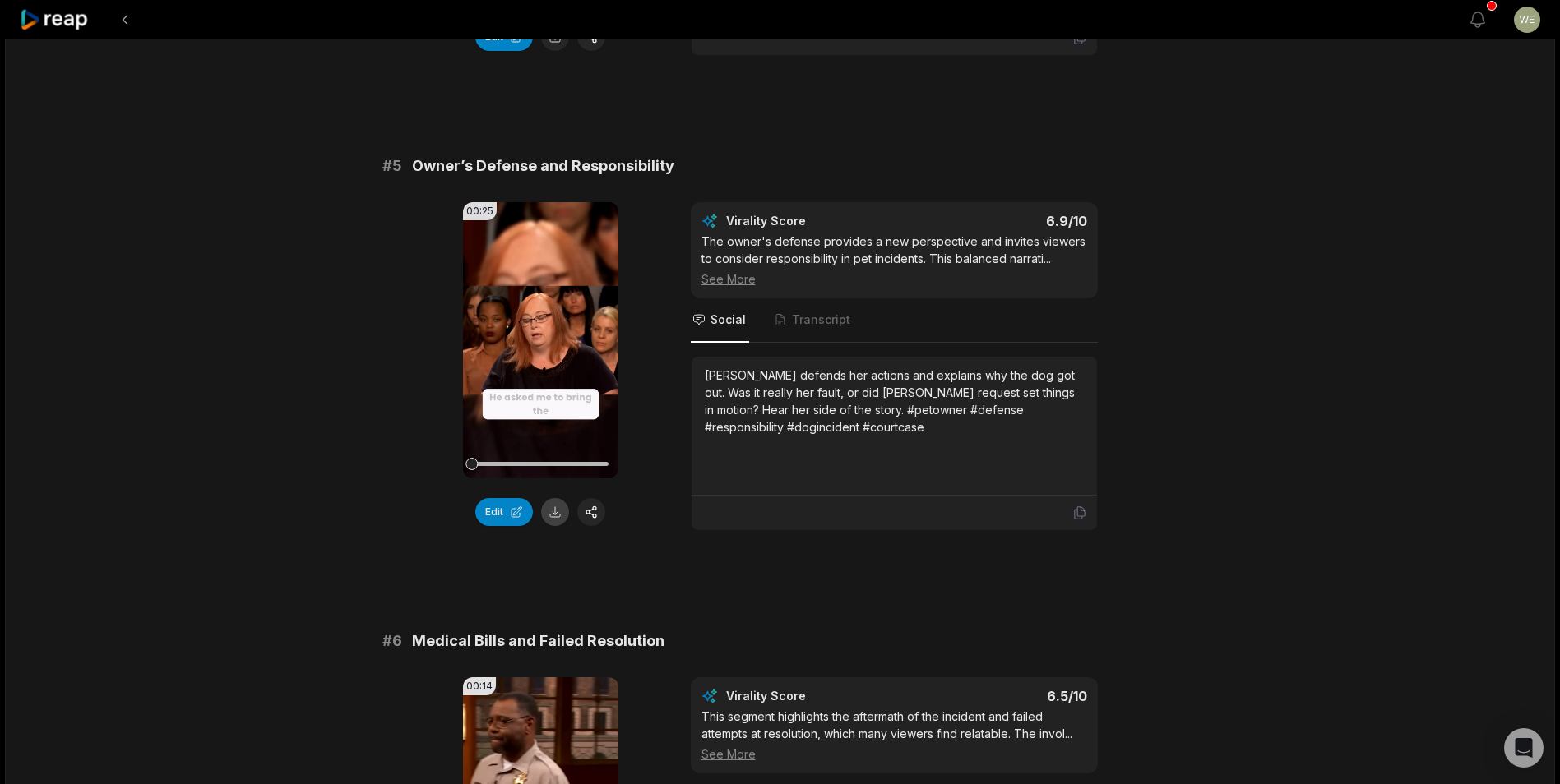
click at [550, 498] on button at bounding box center [555, 512] width 28 height 28
drag, startPoint x: 410, startPoint y: 144, endPoint x: 713, endPoint y: 128, distance: 303.4
drag, startPoint x: 713, startPoint y: 128, endPoint x: 605, endPoint y: 145, distance: 109.3
copy span "Owner’s Defense and Responsibility"
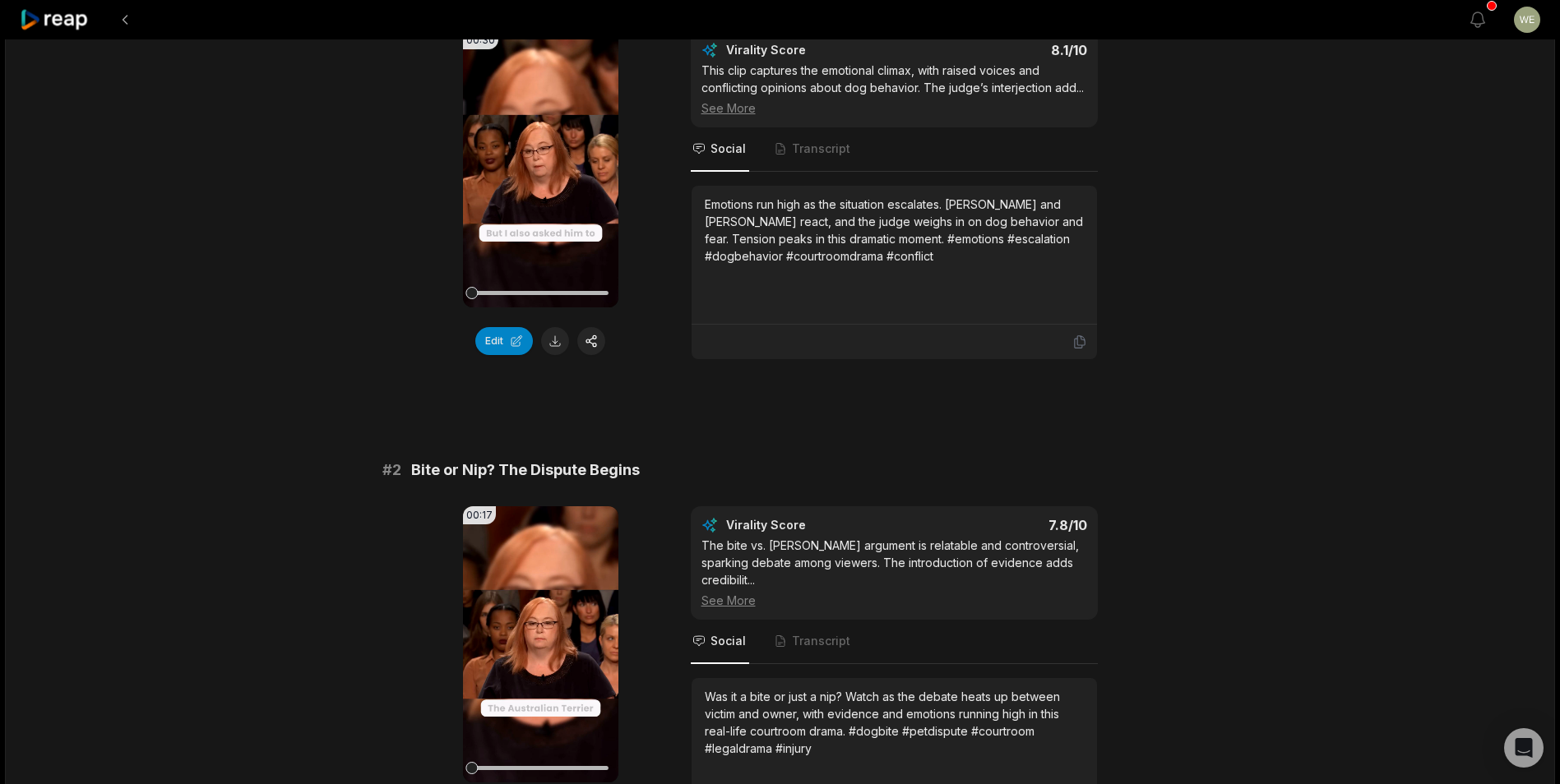
scroll to position [0, 0]
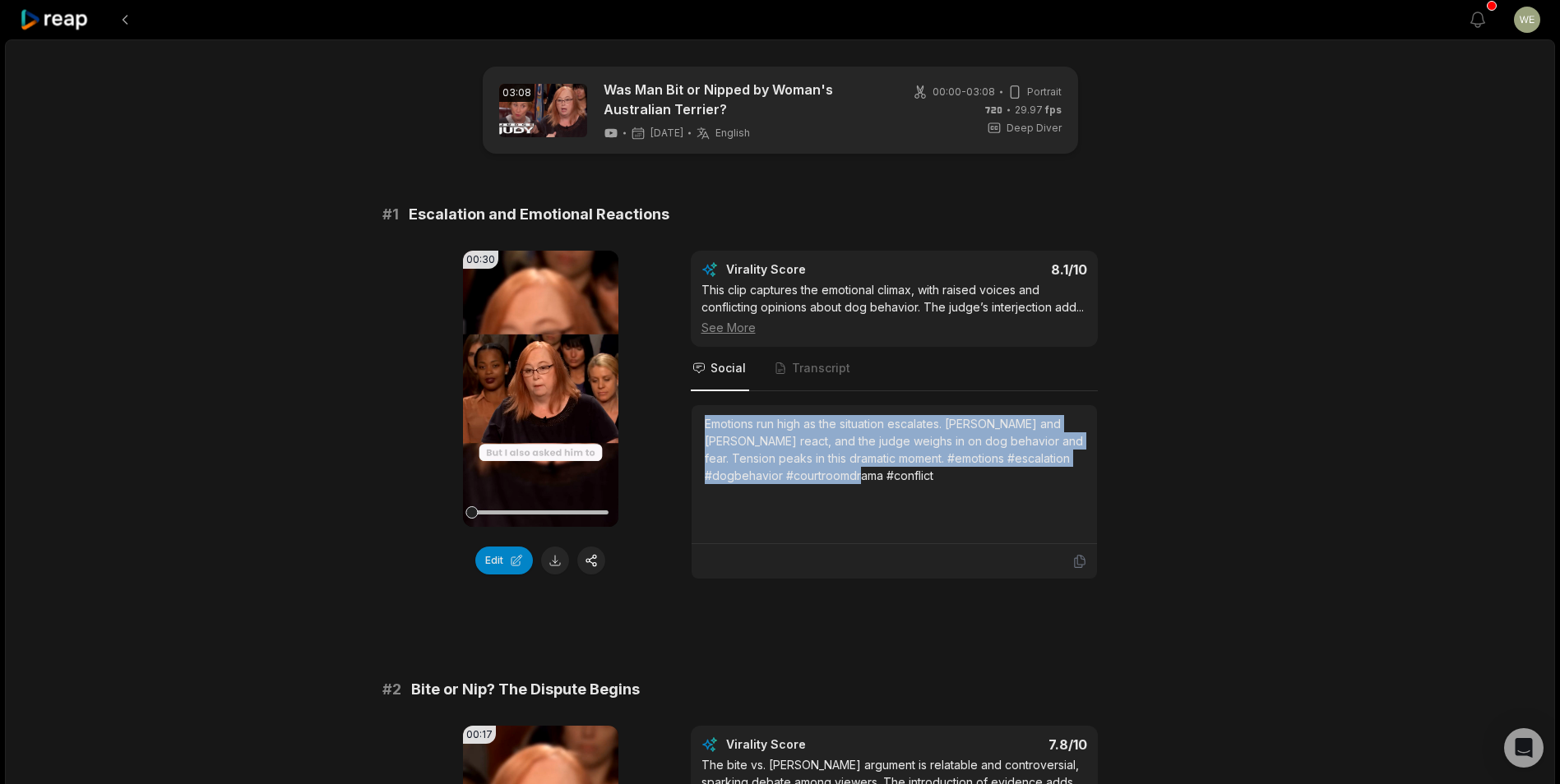
drag, startPoint x: 888, startPoint y: 484, endPoint x: 861, endPoint y: 479, distance: 27.5
click at [906, 494] on div "Emotions run high as the situation escalates. Alicia and Raymond react, and the…" at bounding box center [894, 474] width 405 height 139
copy div "Emotions run high as the situation escalates. Alicia and Raymond react, and the…"
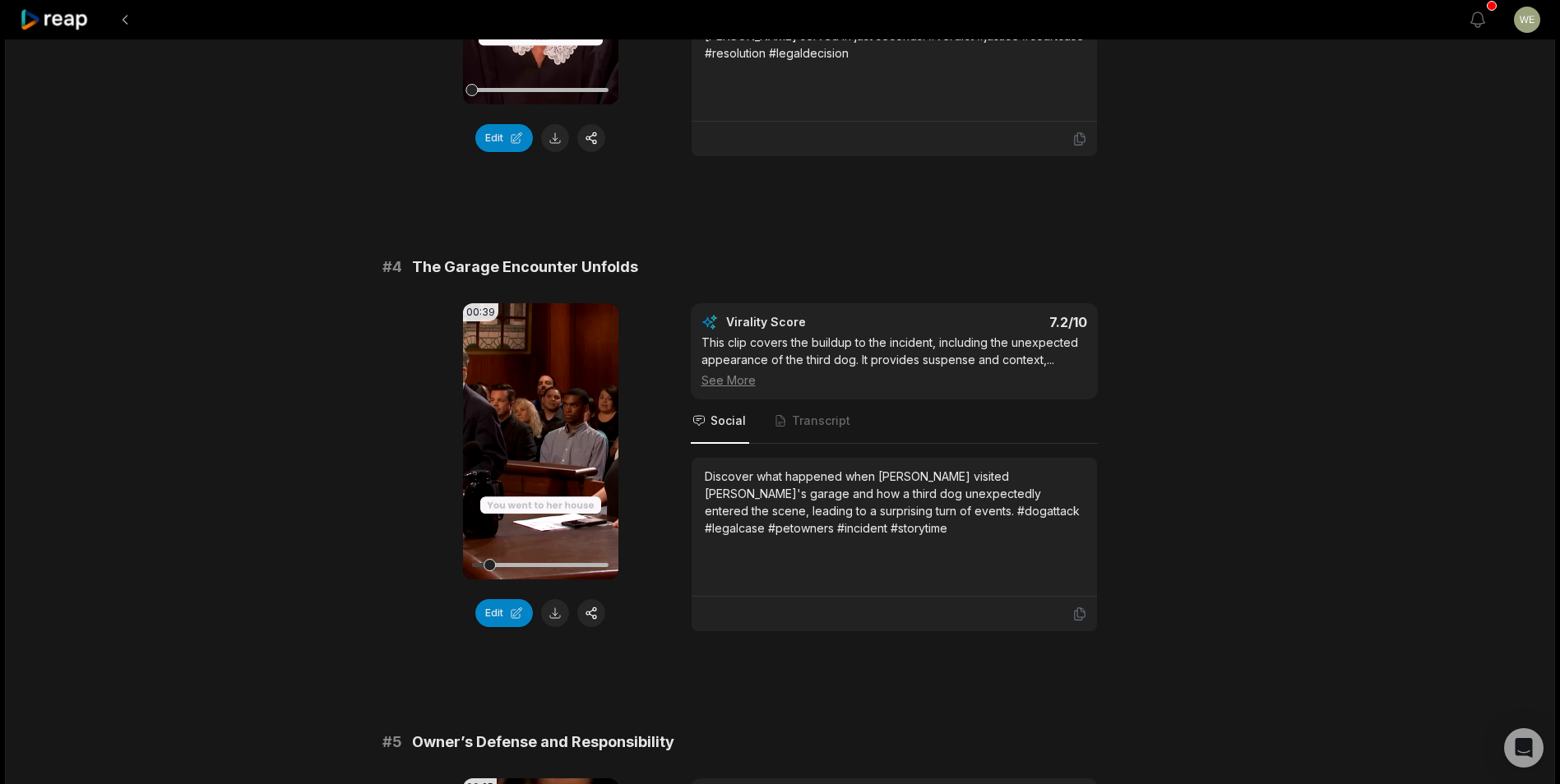
scroll to position [1391, 0]
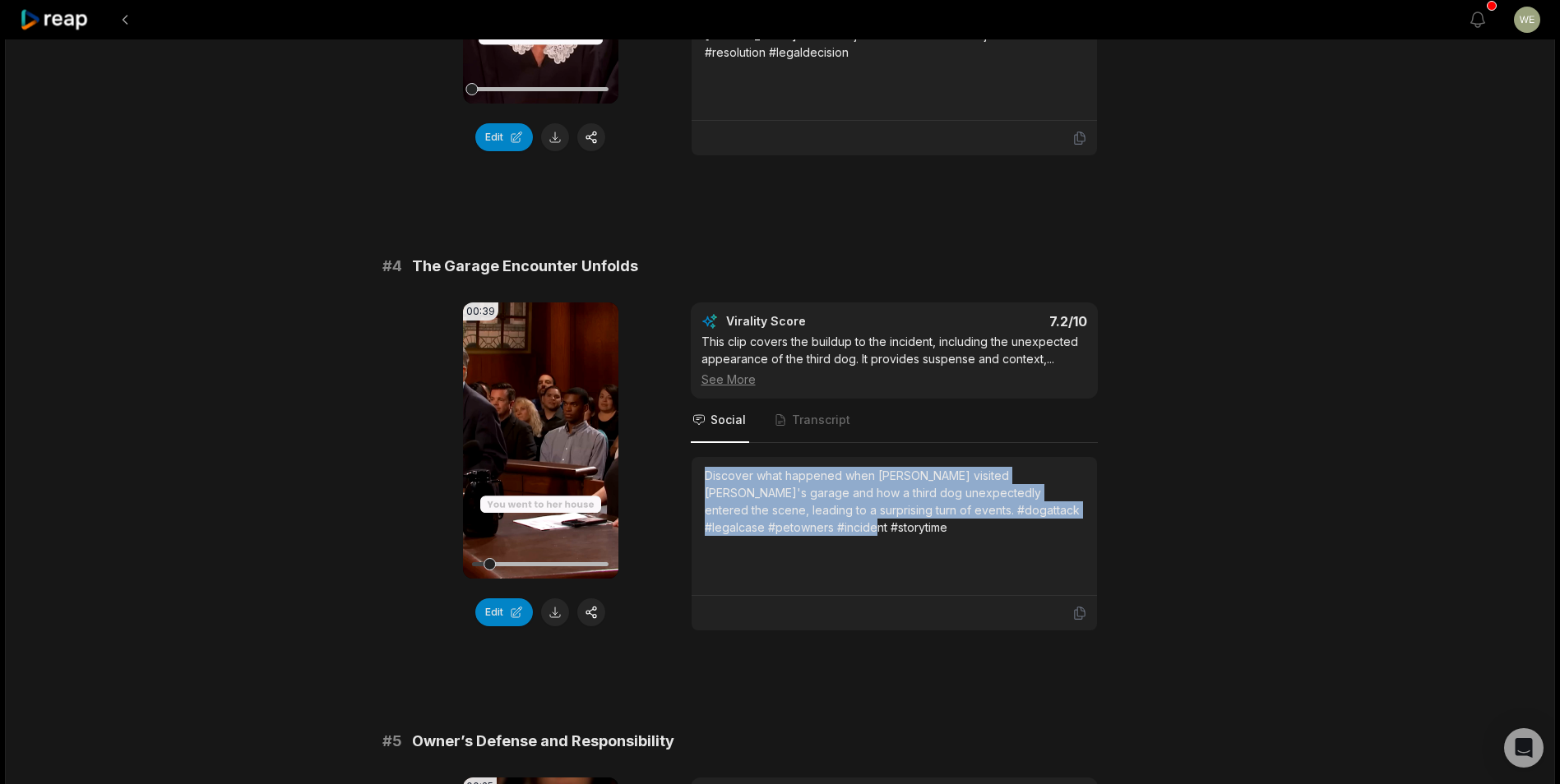
drag, startPoint x: 705, startPoint y: 456, endPoint x: 852, endPoint y: 513, distance: 157.7
click at [852, 513] on div "Discover what happened when Raymond visited Alicia's garage and how a third dog…" at bounding box center [894, 501] width 379 height 69
drag, startPoint x: 852, startPoint y: 513, endPoint x: 773, endPoint y: 504, distance: 79.5
copy div "Discover what happened when Raymond visited Alicia's garage and how a third dog…"
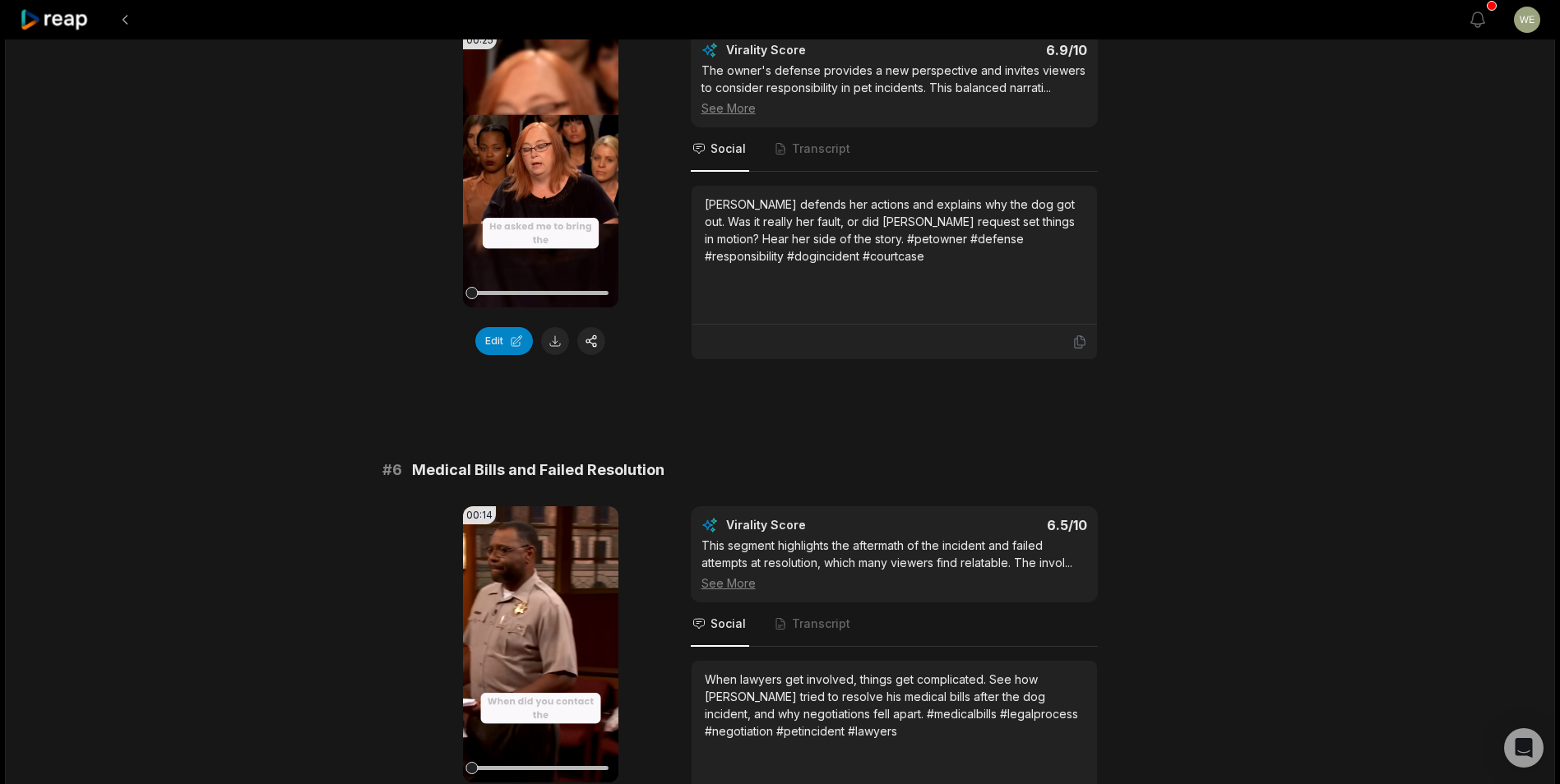
scroll to position [2295, 0]
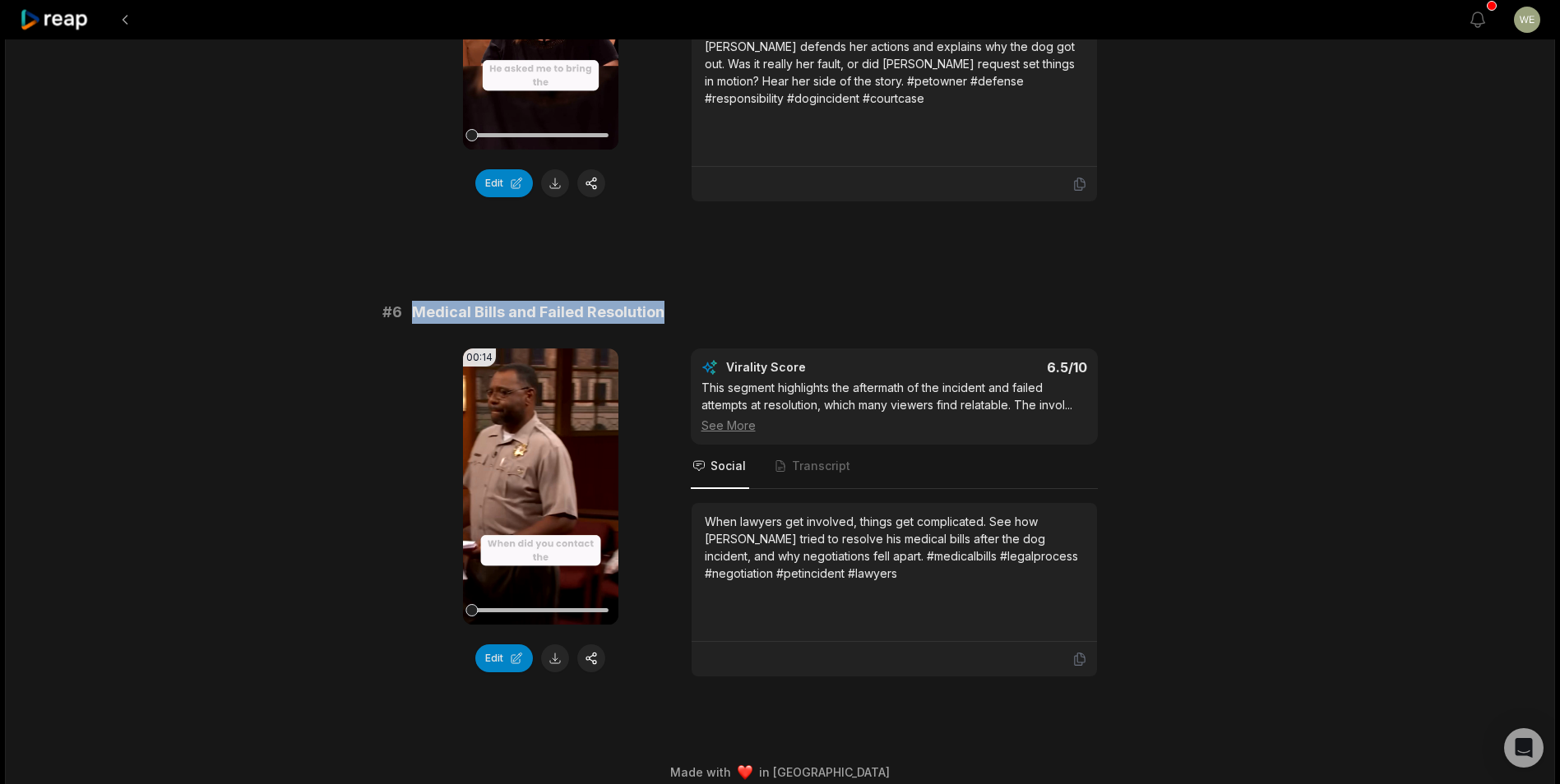
drag, startPoint x: 422, startPoint y: 295, endPoint x: 720, endPoint y: 302, distance: 298.1
click at [720, 302] on div "# 6 Medical Bills and Failed Resolution" at bounding box center [780, 313] width 796 height 23
drag, startPoint x: 720, startPoint y: 302, endPoint x: 600, endPoint y: 298, distance: 120.1
copy span "Medical Bills and Failed Resolution"
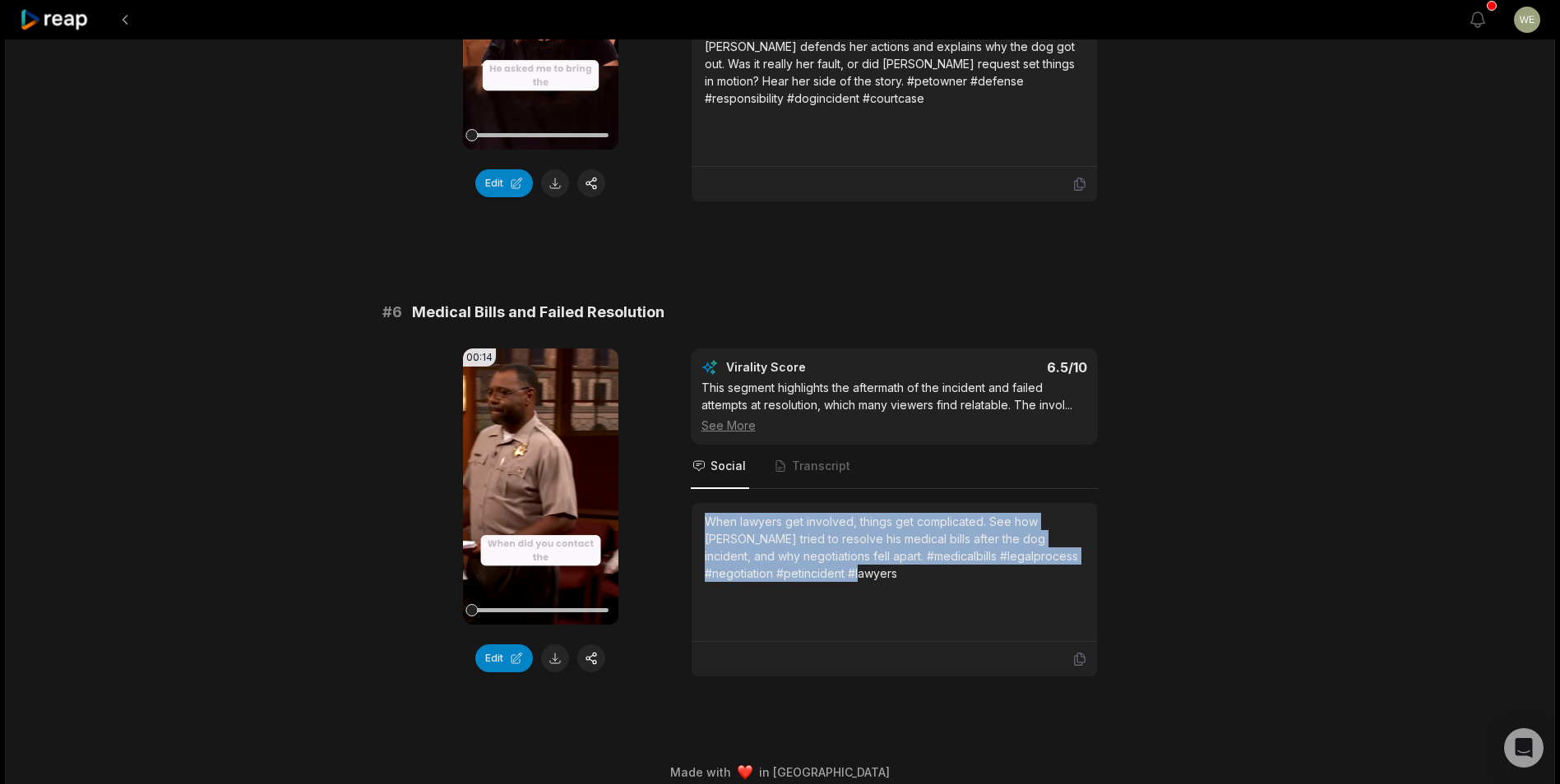
drag, startPoint x: 699, startPoint y: 499, endPoint x: 829, endPoint y: 565, distance: 145.8
click at [829, 565] on div "When lawyers get involved, things get complicated. See how Raymond tried to res…" at bounding box center [894, 572] width 405 height 139
drag, startPoint x: 829, startPoint y: 565, endPoint x: 746, endPoint y: 530, distance: 90.1
copy div "When lawyers get involved, things get complicated. See how Raymond tried to res…"
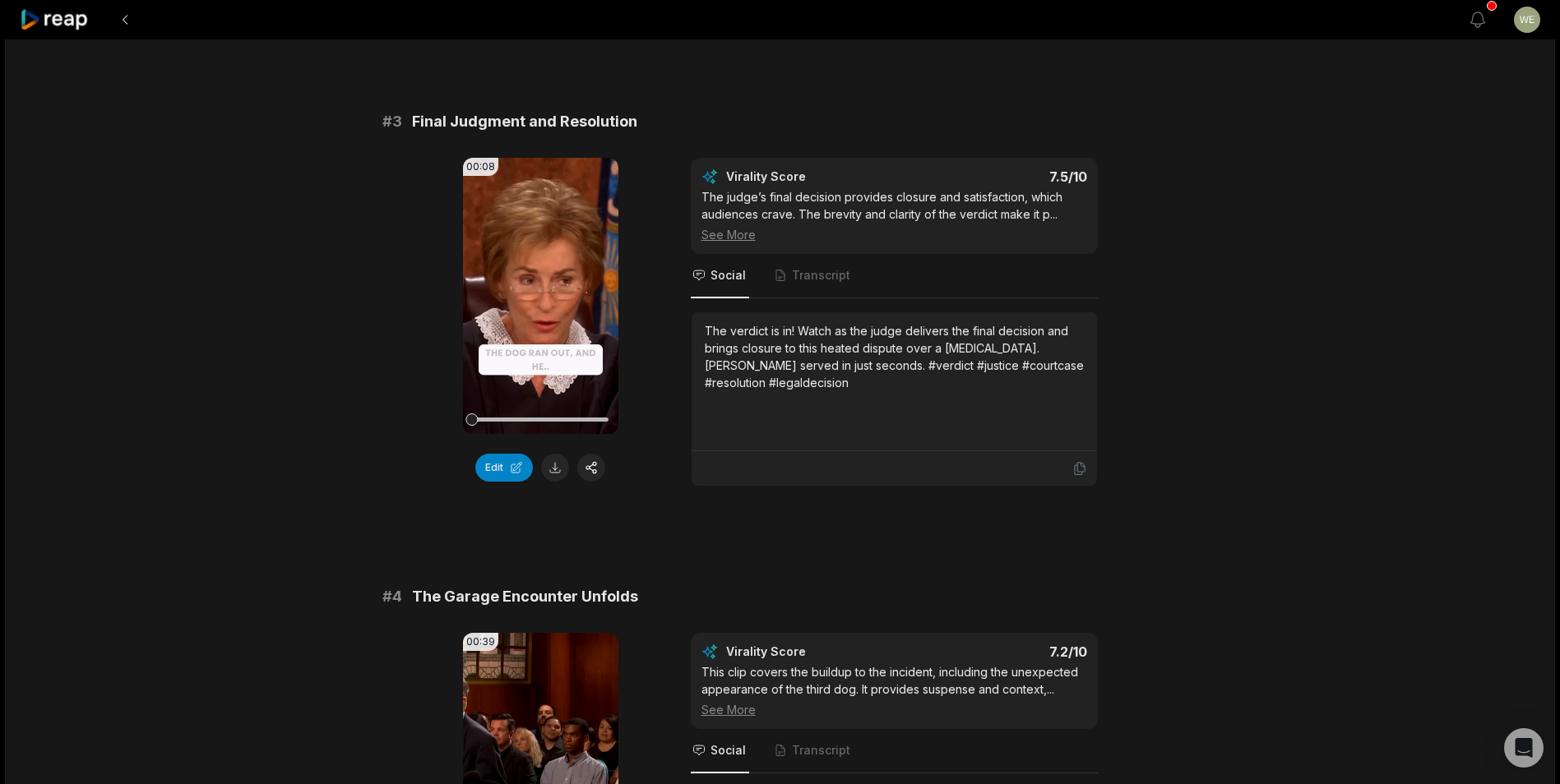
scroll to position [898, 0]
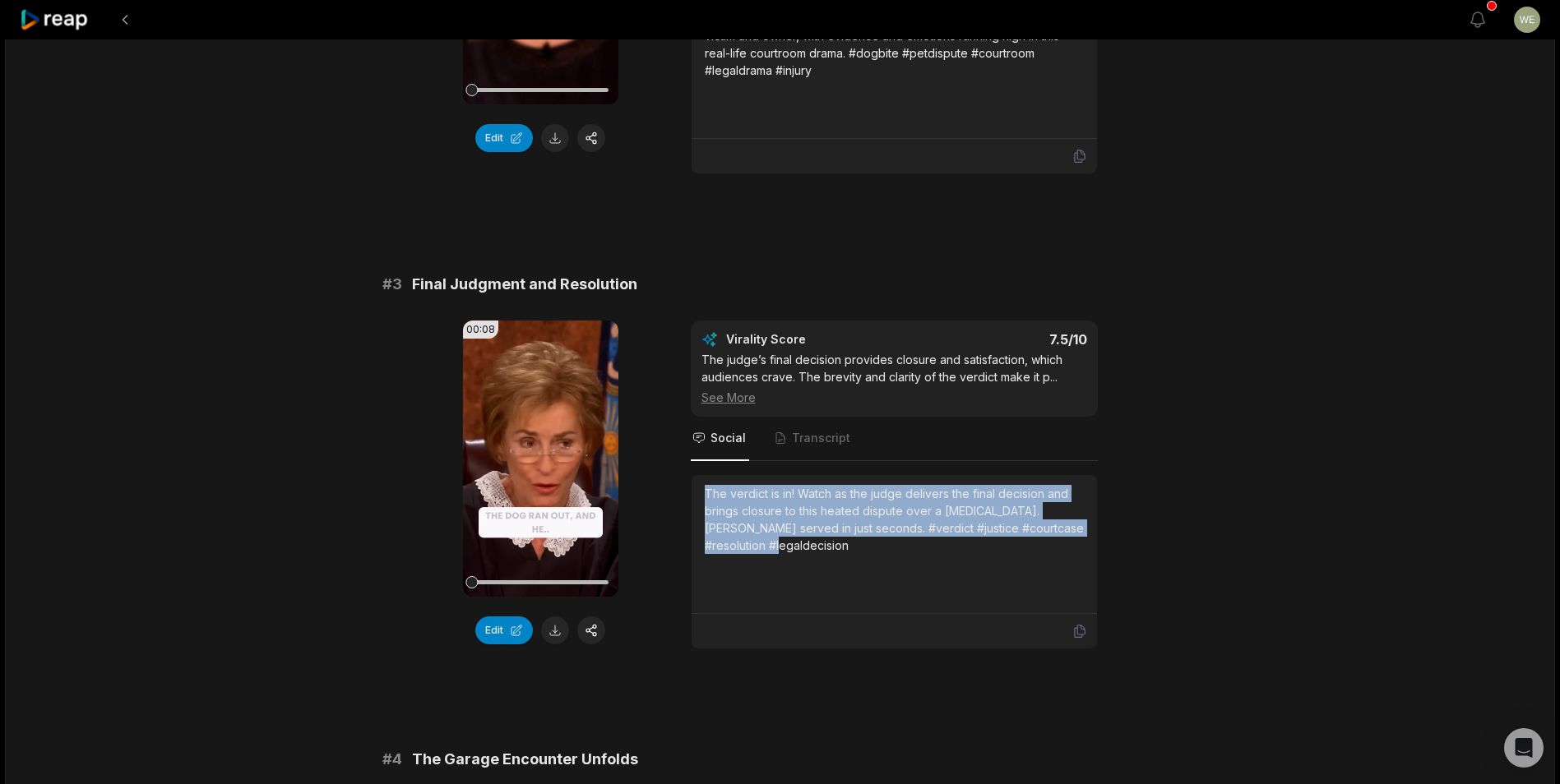
drag, startPoint x: 703, startPoint y: 473, endPoint x: 798, endPoint y: 525, distance: 108.3
click at [798, 525] on div "The verdict is in! Watch as the judge delivers the final decision and brings cl…" at bounding box center [894, 545] width 405 height 139
drag, startPoint x: 798, startPoint y: 525, endPoint x: 745, endPoint y: 526, distance: 53.0
copy div "The verdict is in! Watch as the judge delivers the final decision and brings cl…"
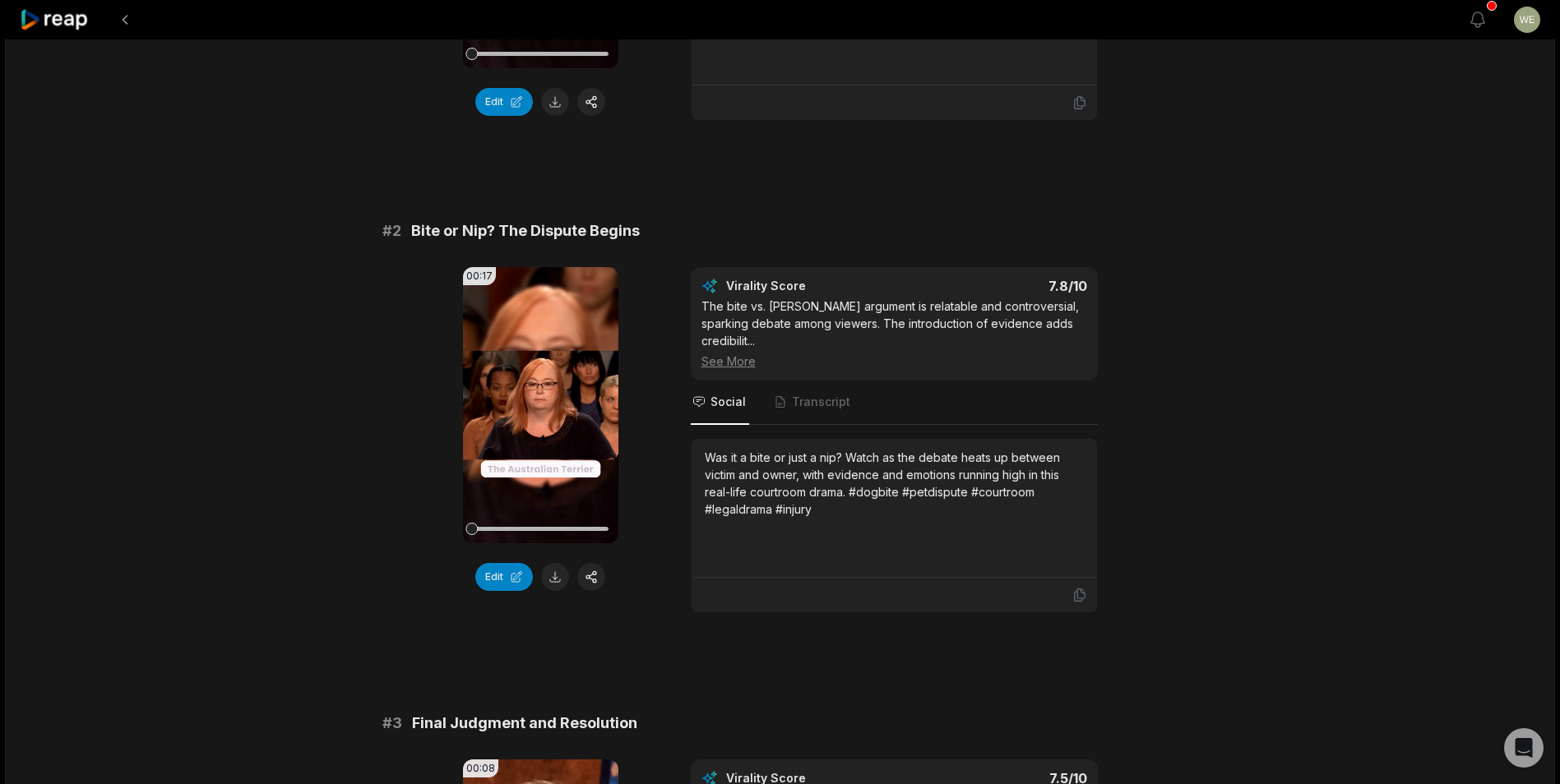
scroll to position [323, 0]
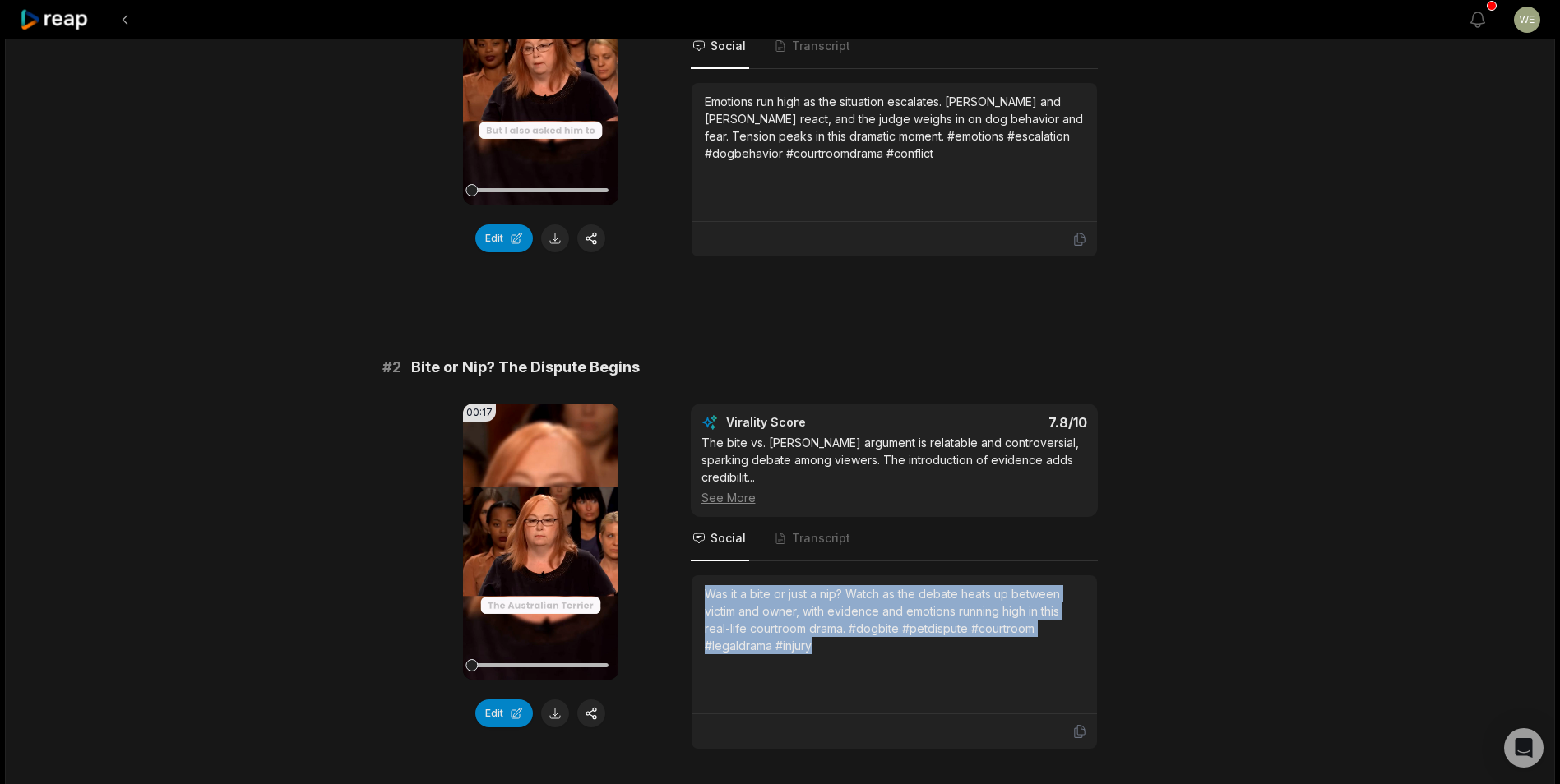
drag, startPoint x: 707, startPoint y: 574, endPoint x: 846, endPoint y: 634, distance: 151.4
click at [846, 634] on div "Was it a bite or just a nip? Watch as the debate heats up between victim and ow…" at bounding box center [894, 619] width 379 height 69
drag, startPoint x: 846, startPoint y: 634, endPoint x: 763, endPoint y: 613, distance: 85.6
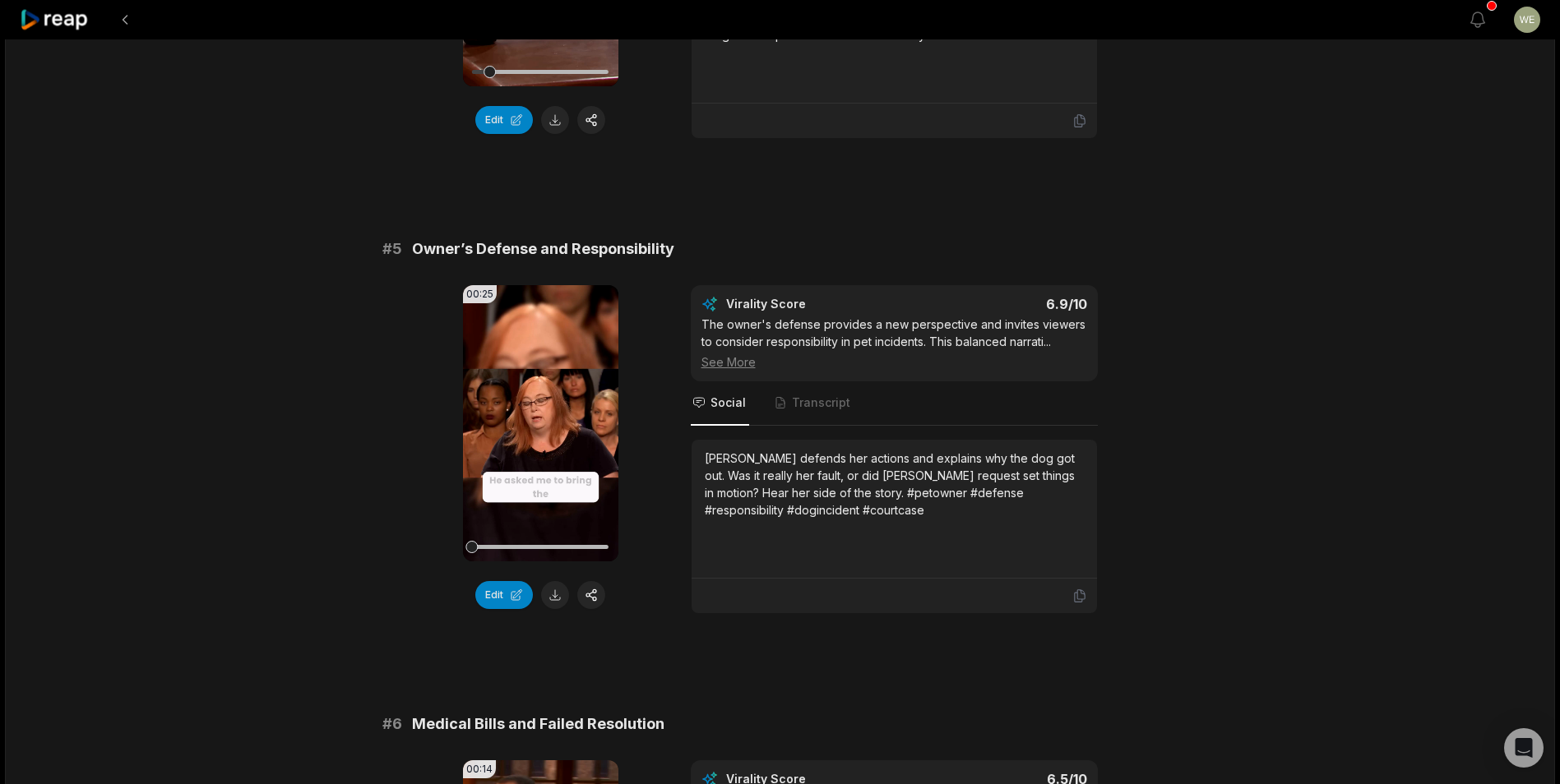
scroll to position [1884, 0]
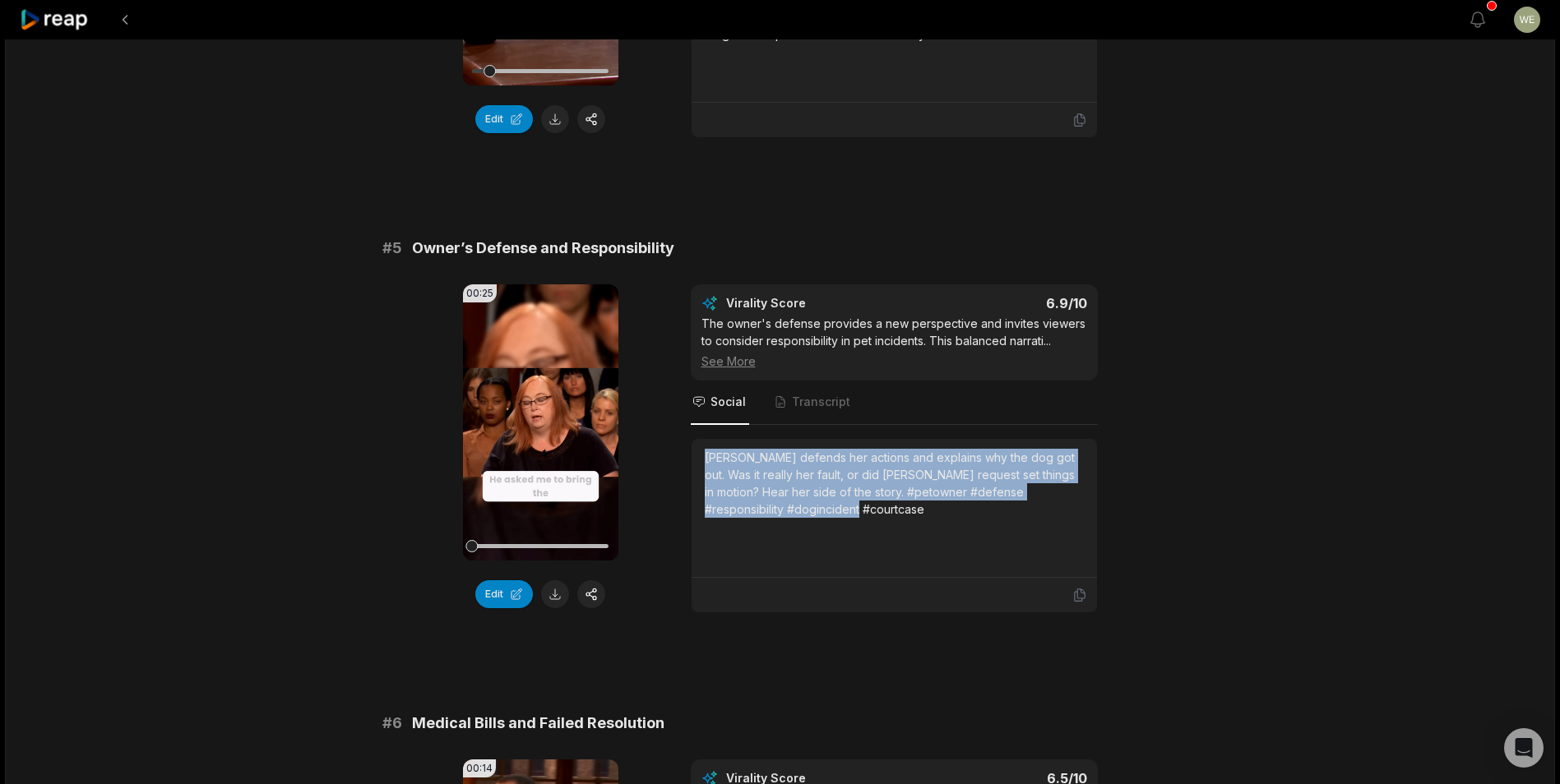
drag, startPoint x: 698, startPoint y: 438, endPoint x: 890, endPoint y: 498, distance: 201.2
click at [890, 498] on div "Alicia defends her actions and explains why the dog got out. Was it really her …" at bounding box center [894, 508] width 405 height 139
drag, startPoint x: 890, startPoint y: 498, endPoint x: 785, endPoint y: 481, distance: 106.4
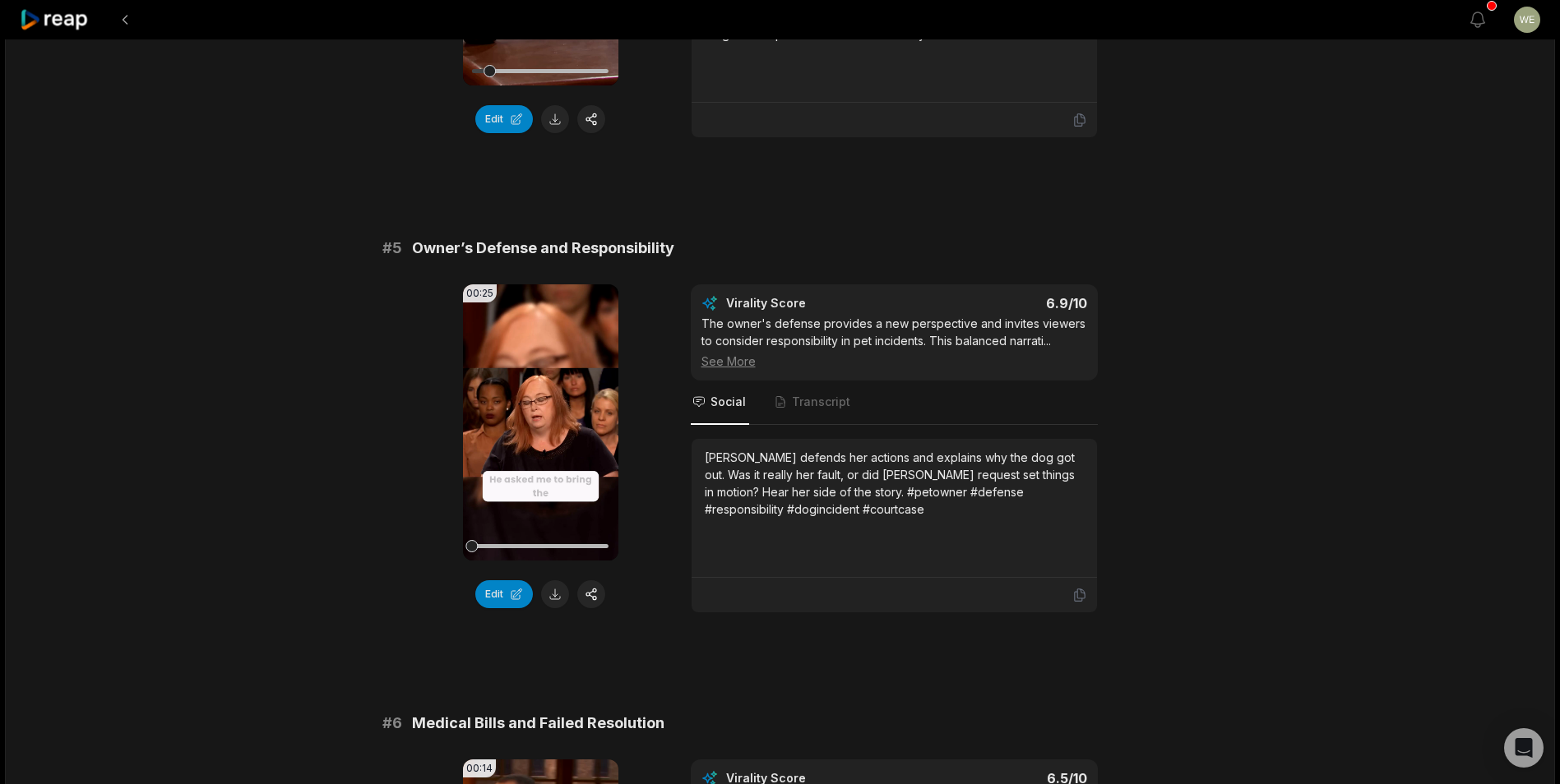
drag, startPoint x: 1122, startPoint y: 140, endPoint x: 1156, endPoint y: 100, distance: 52.5
click at [59, 24] on icon at bounding box center [55, 20] width 70 height 22
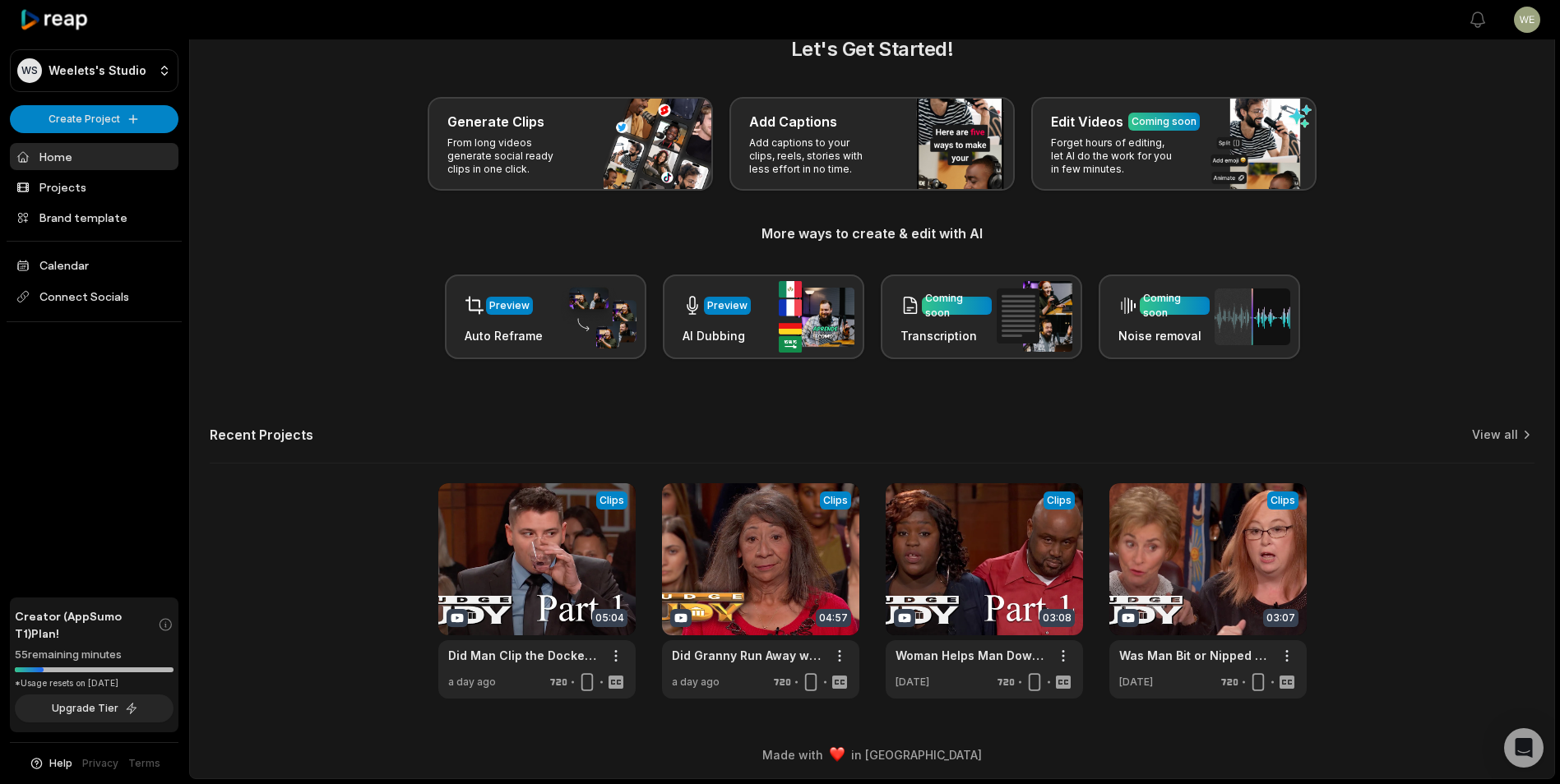
scroll to position [37, 0]
click at [93, 190] on link "Projects" at bounding box center [94, 187] width 169 height 27
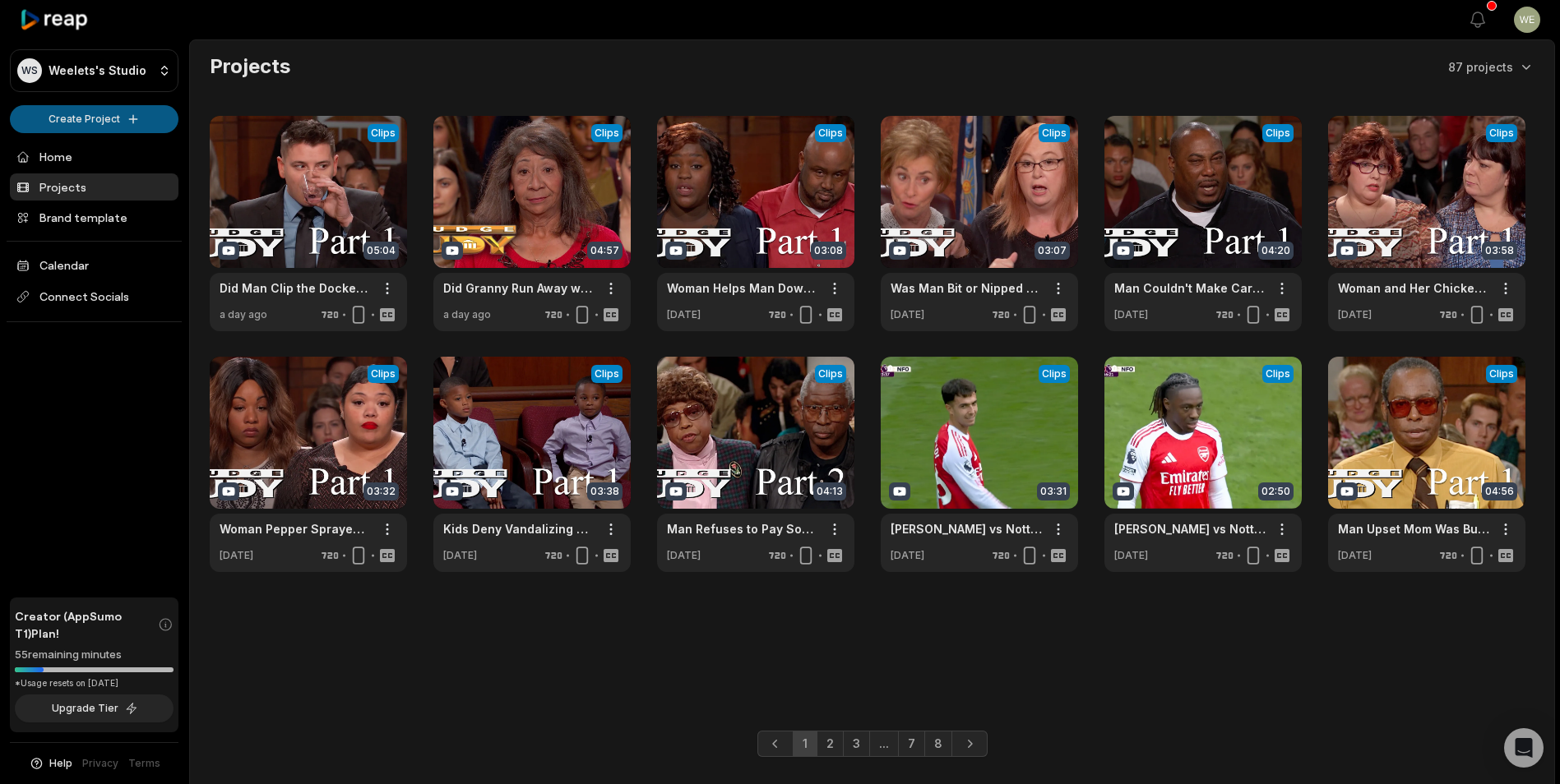
click at [96, 111] on html "WS Weelets's Studio Create Project Home Projects Brand template Calendar Connec…" at bounding box center [780, 392] width 1560 height 784
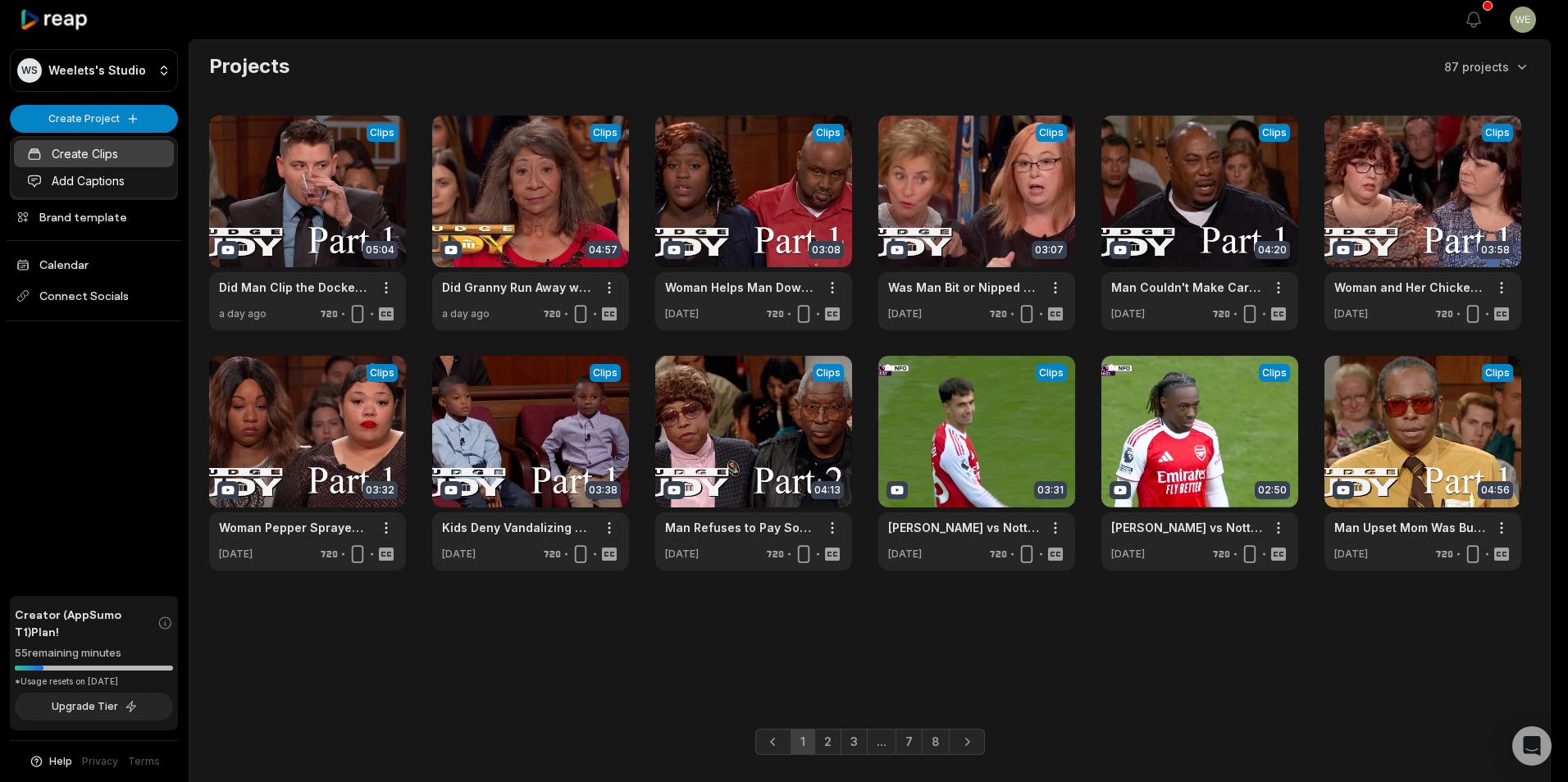
click at [117, 161] on link "Create Clips" at bounding box center [94, 153] width 160 height 27
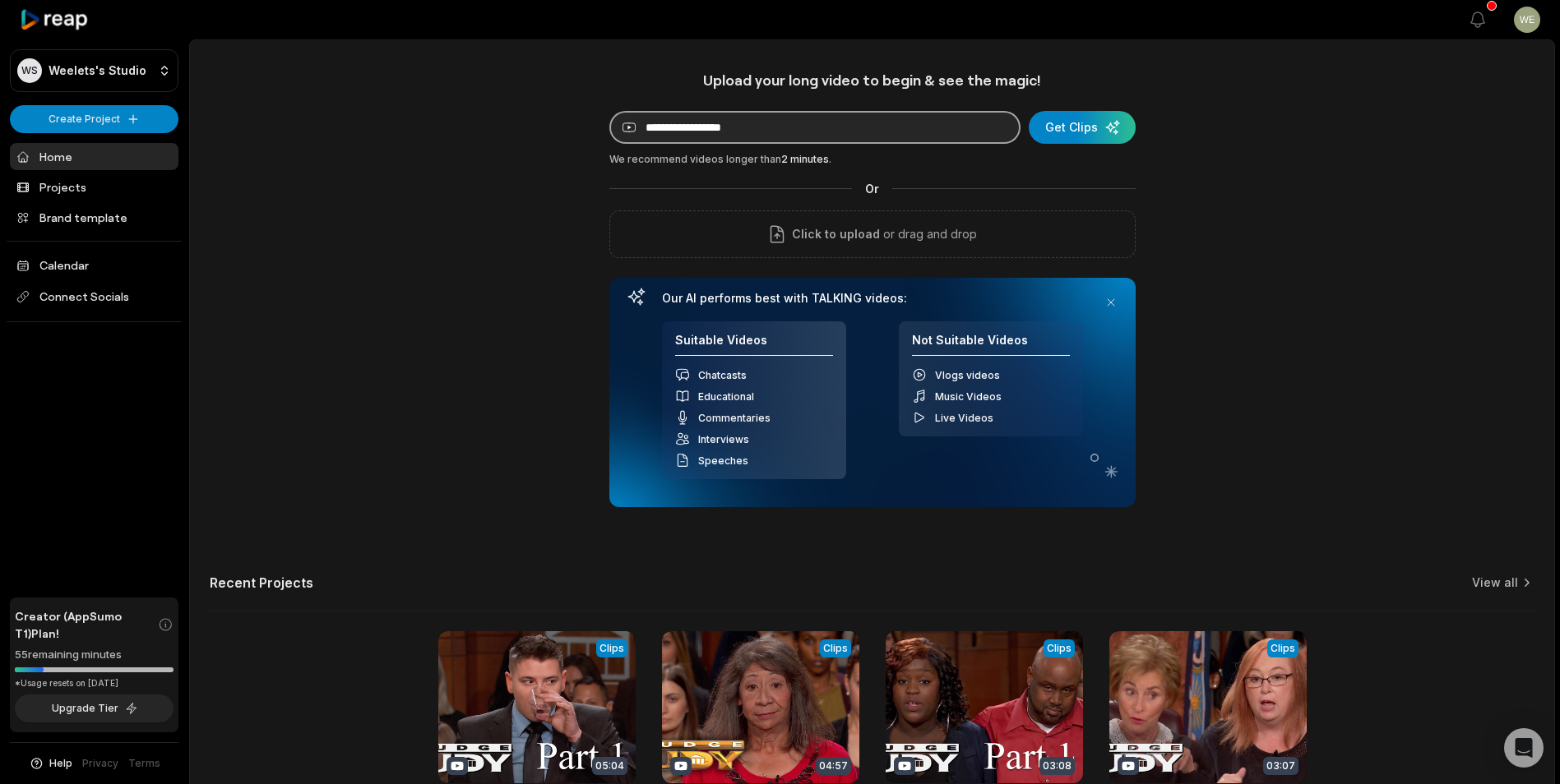
click at [735, 133] on input at bounding box center [815, 127] width 411 height 33
paste input "**********"
type input "**********"
click at [1076, 129] on div "submit" at bounding box center [1082, 127] width 107 height 33
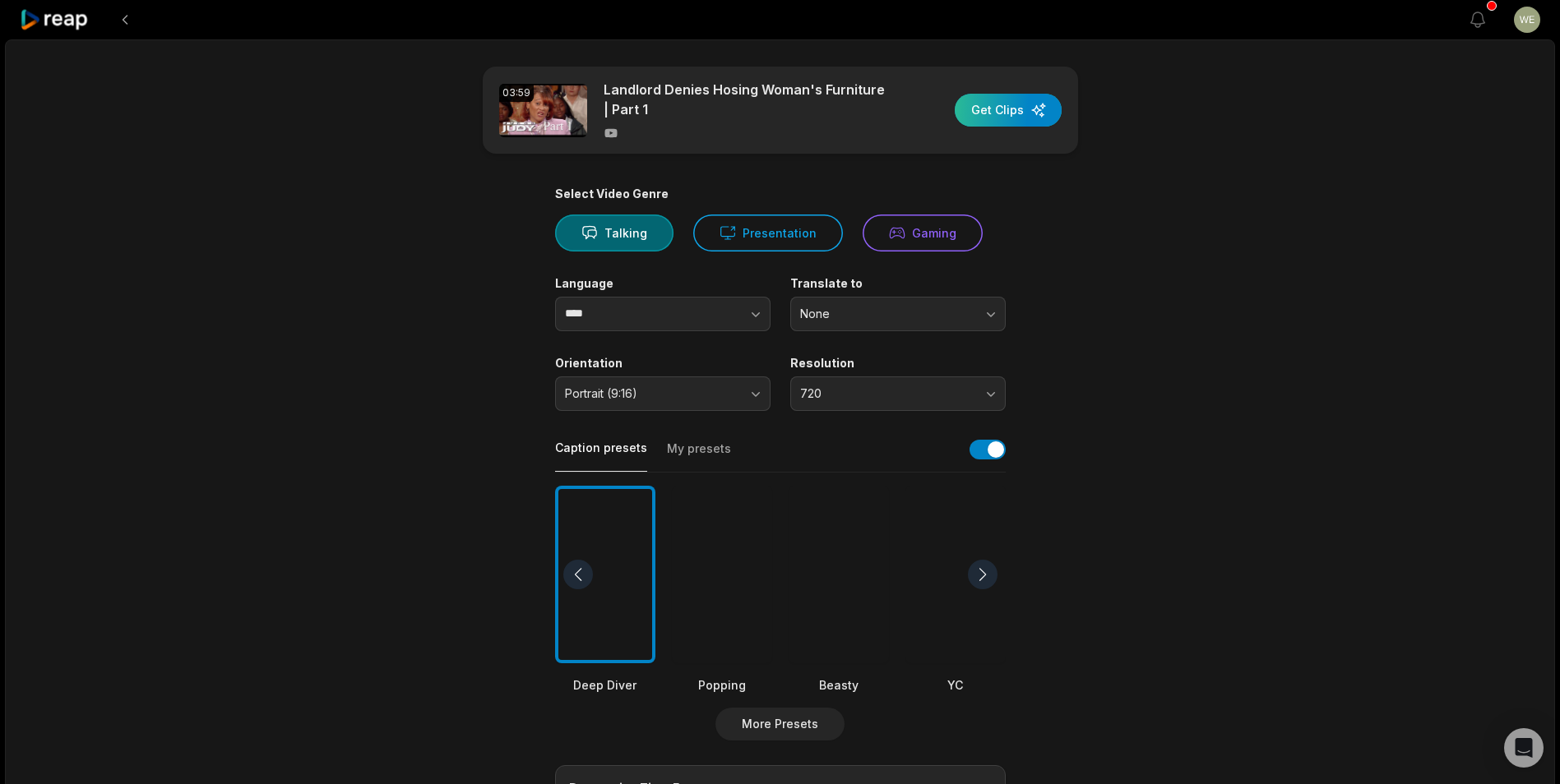
click at [1007, 116] on div "button" at bounding box center [1008, 111] width 107 height 33
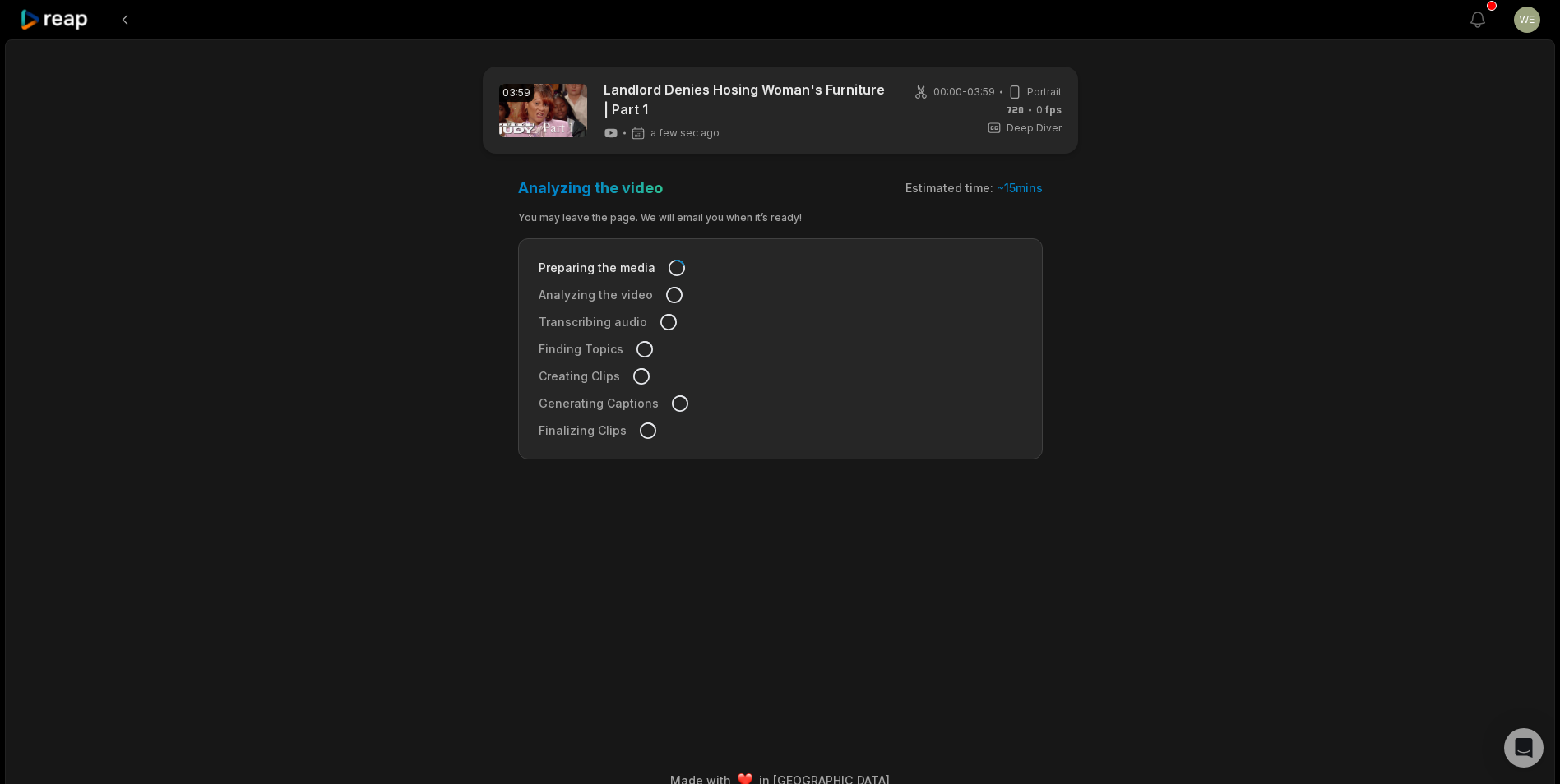
click at [81, 17] on icon at bounding box center [55, 20] width 70 height 22
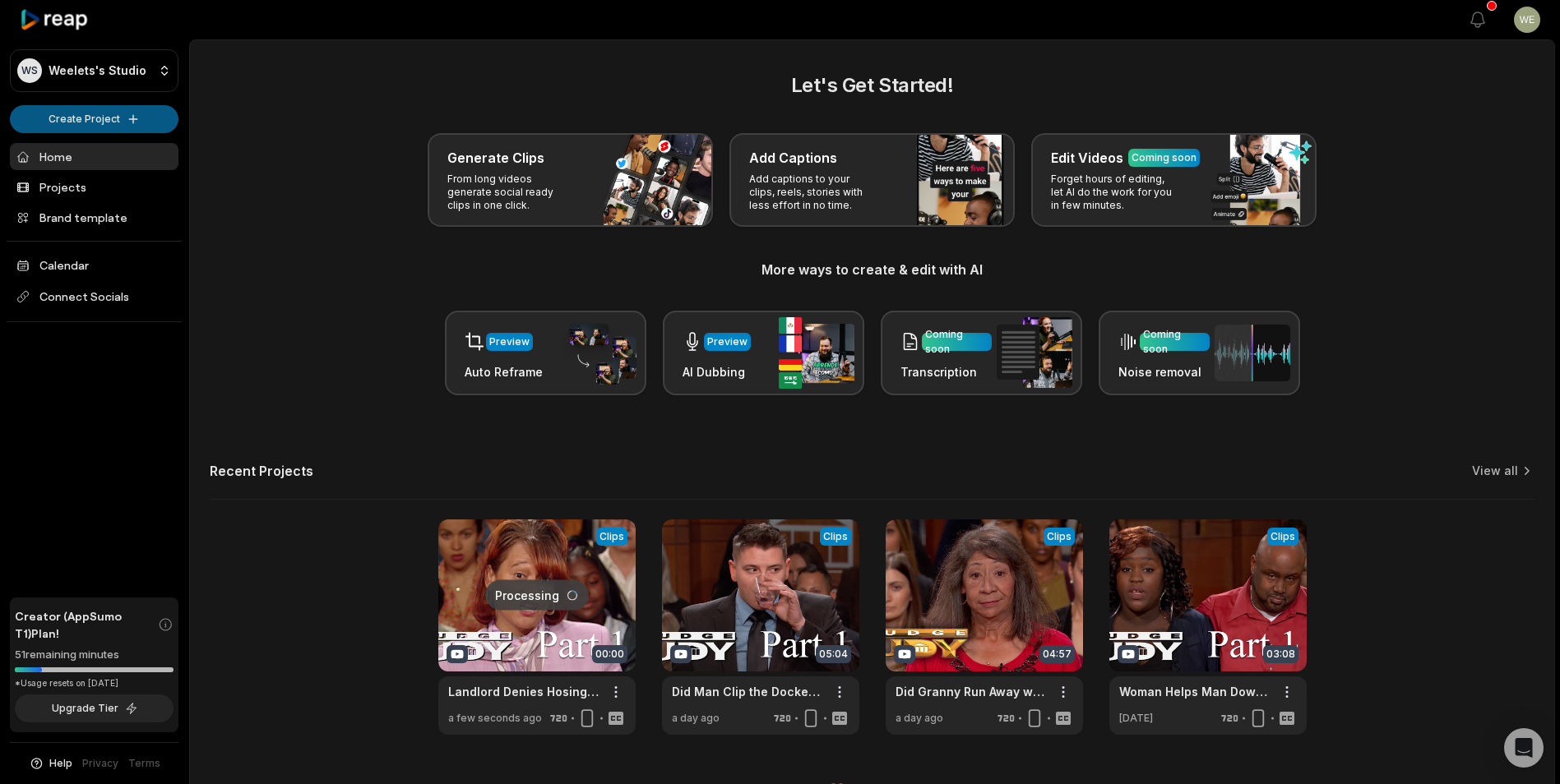
click at [108, 118] on html "WS Weelets's Studio Create Project Home Projects Brand template Calendar Connec…" at bounding box center [780, 392] width 1560 height 784
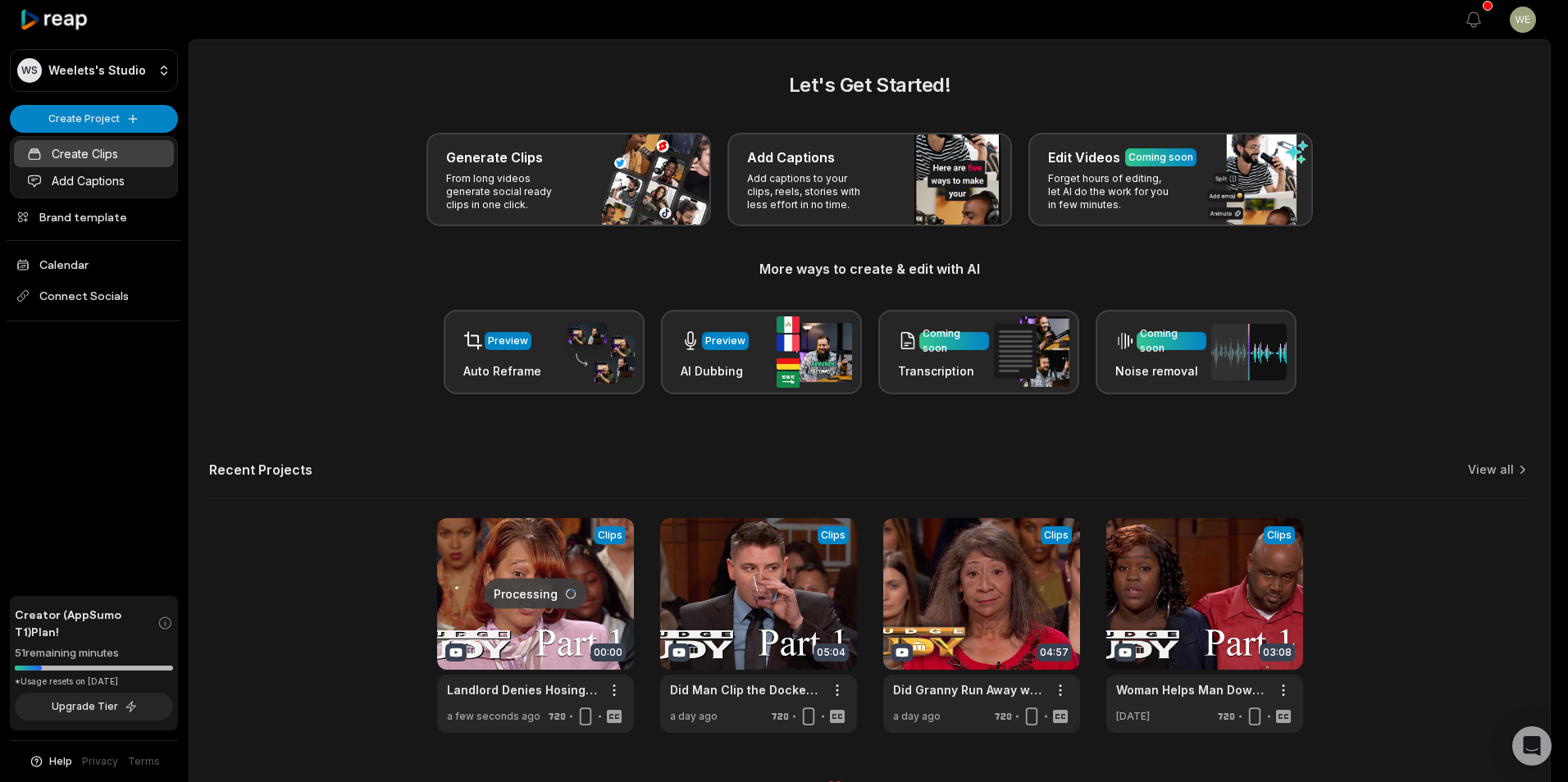
click at [112, 161] on link "Create Clips" at bounding box center [94, 153] width 160 height 27
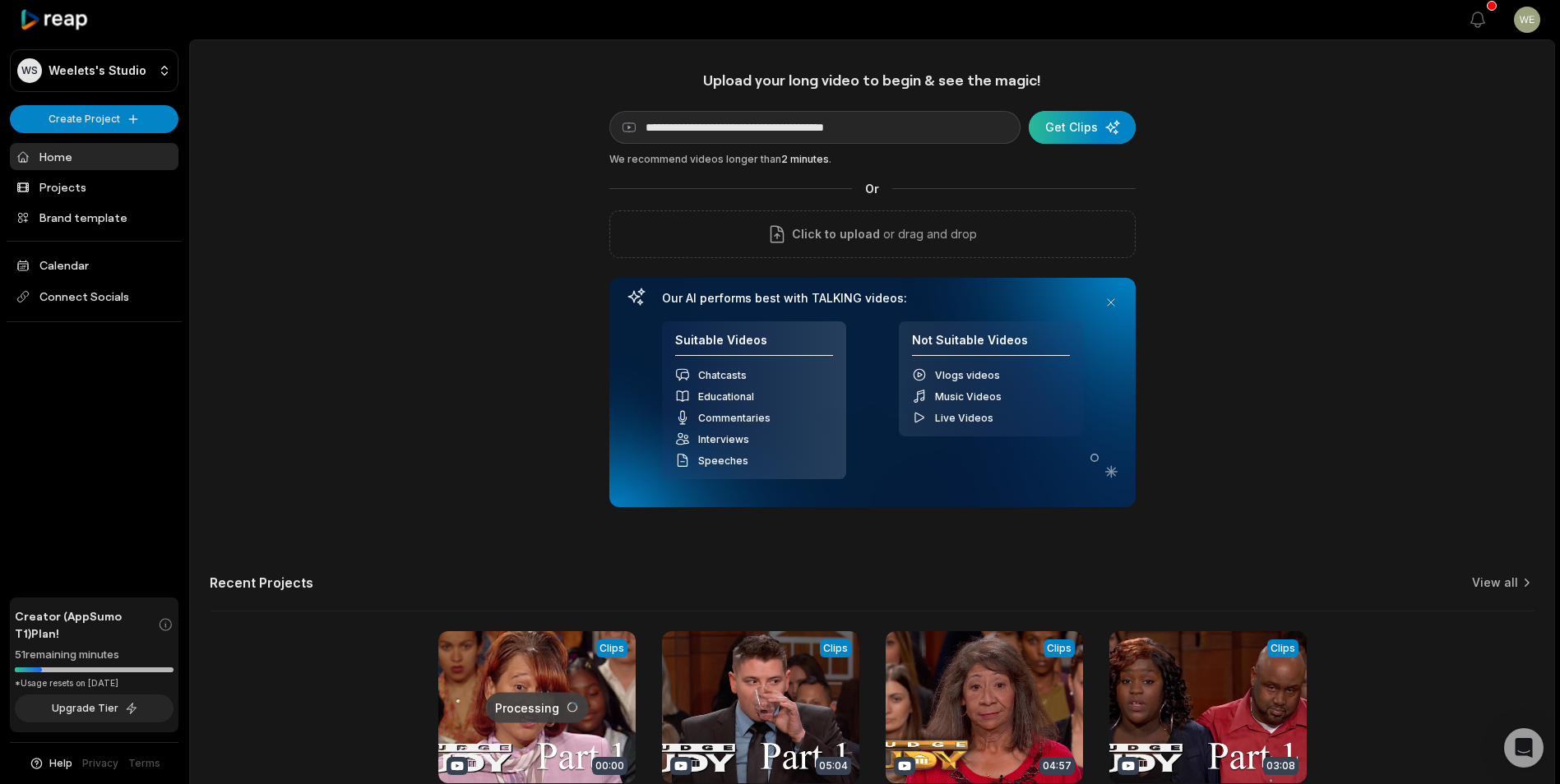
type input "**********"
click at [1076, 129] on div "submit" at bounding box center [1082, 127] width 107 height 33
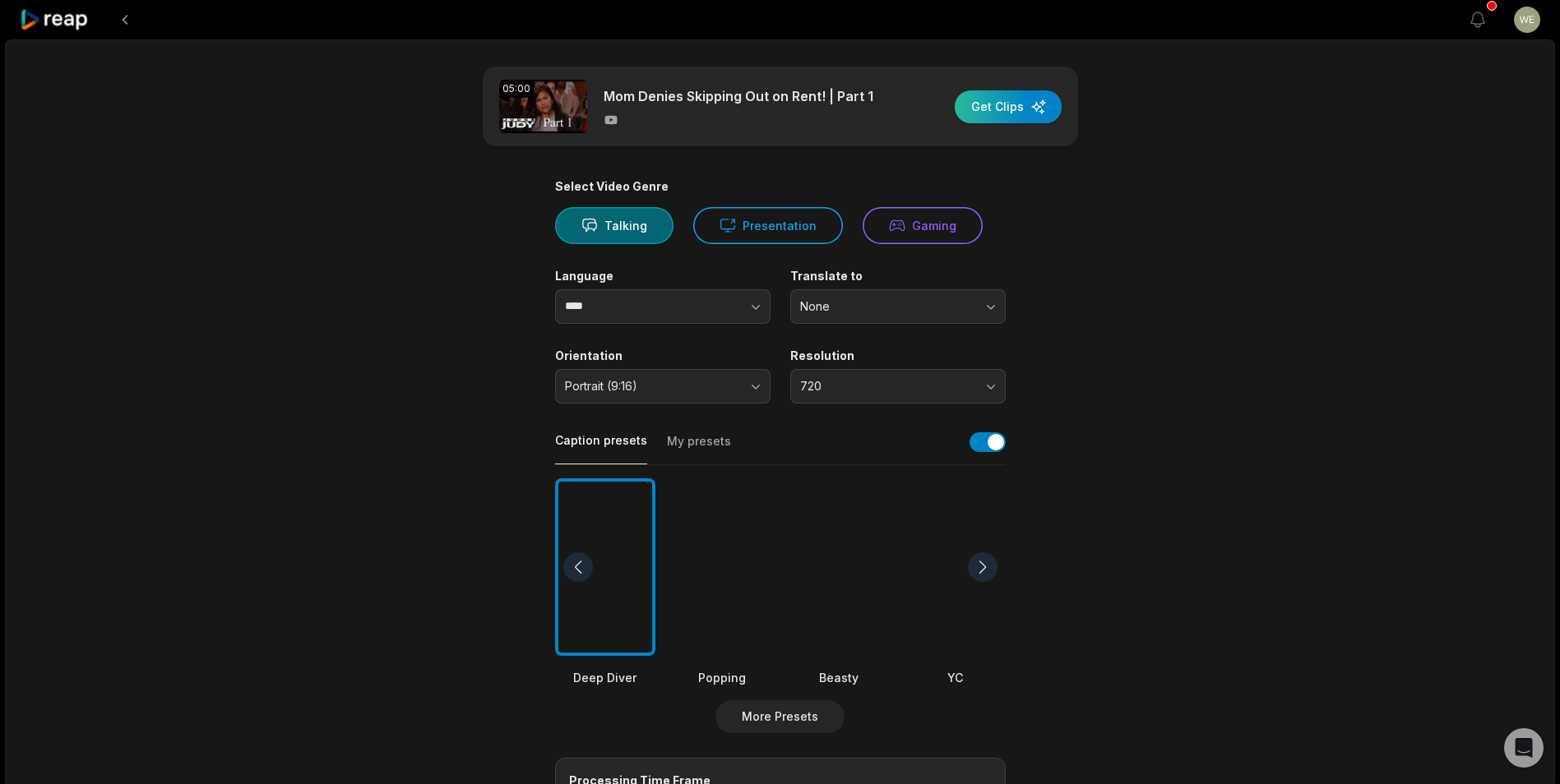
click at [1015, 104] on div "button" at bounding box center [1008, 107] width 107 height 33
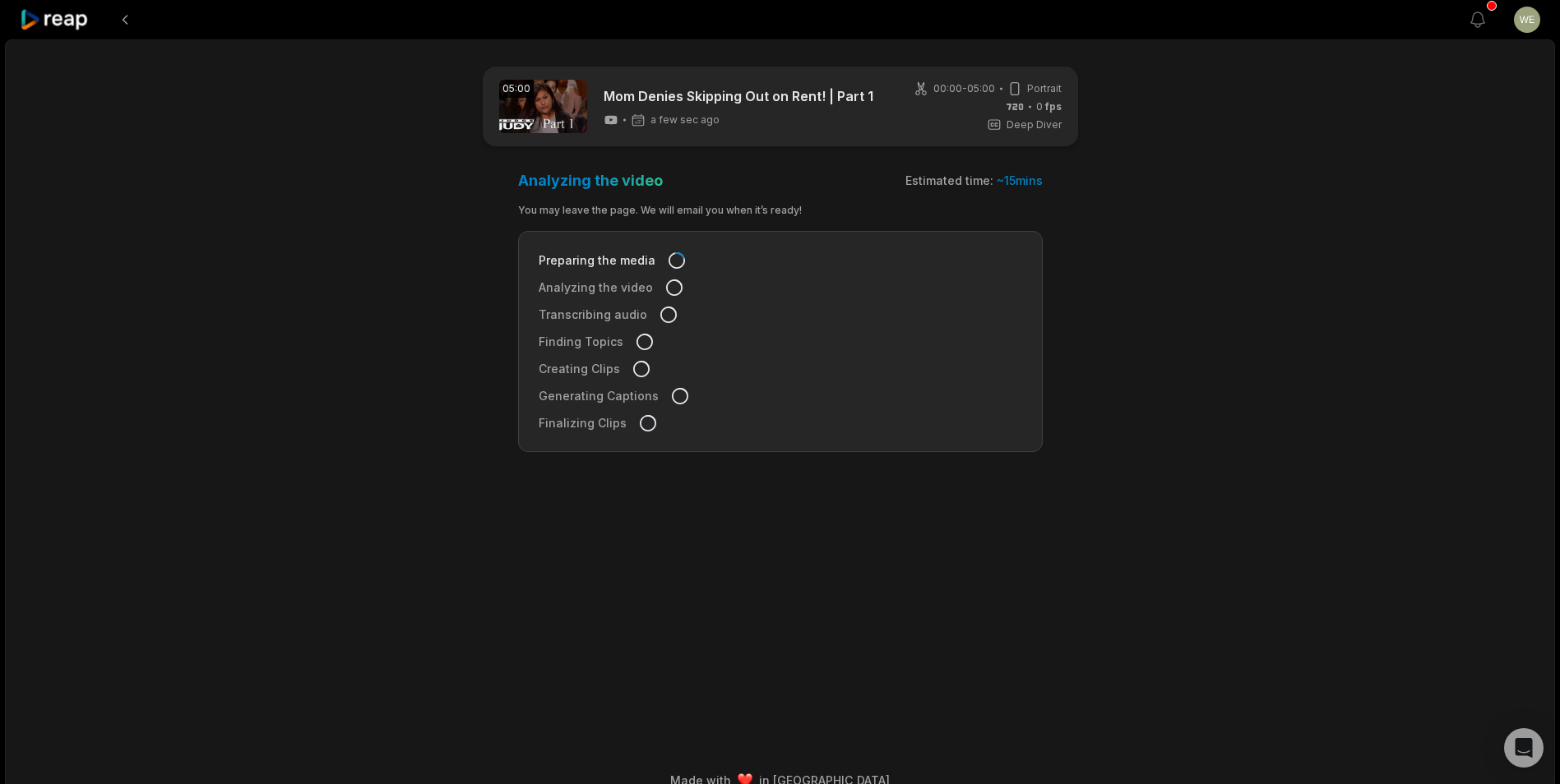
click at [74, 17] on icon at bounding box center [55, 20] width 70 height 22
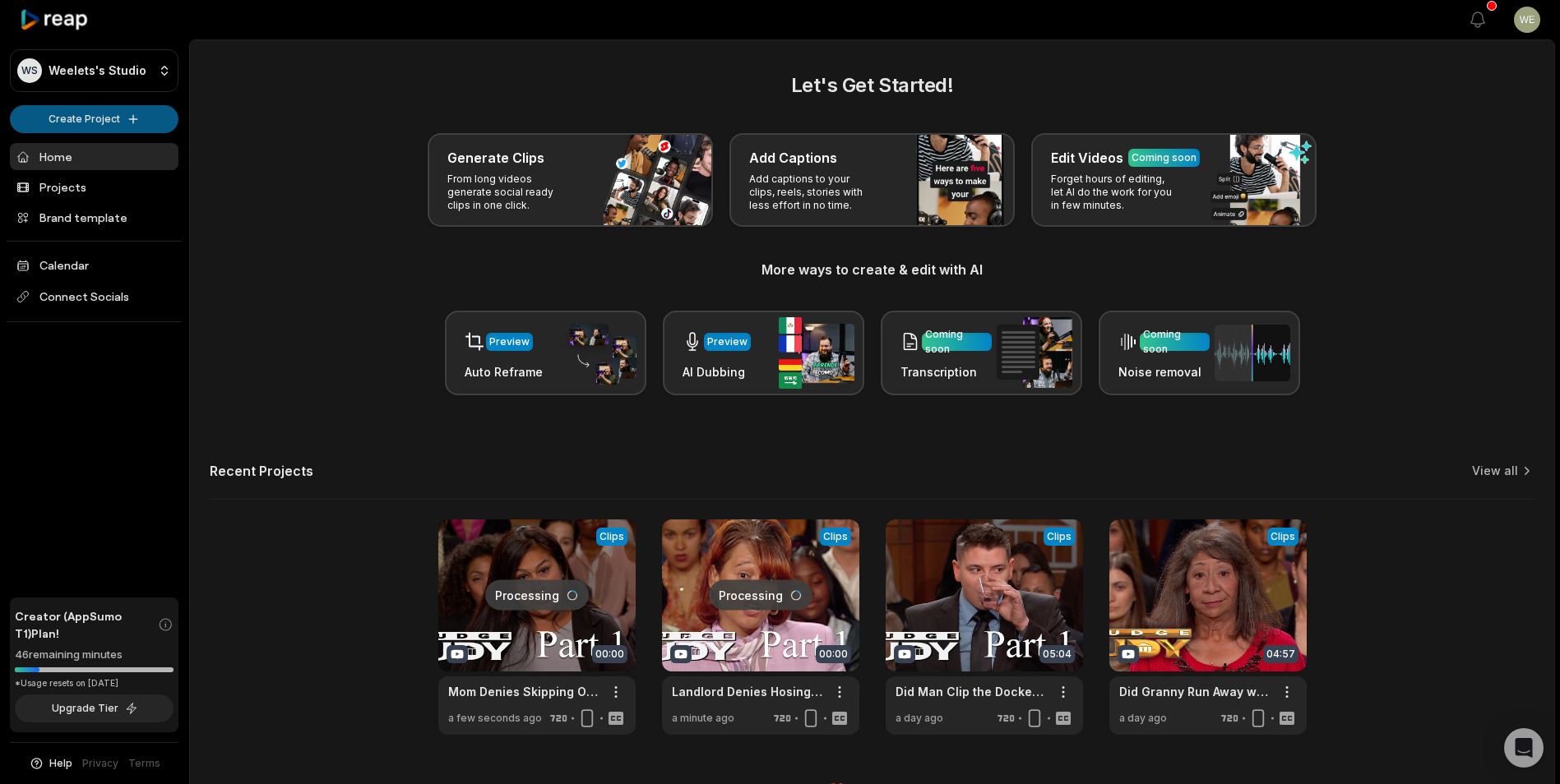
click at [111, 122] on html "WS Weelets's Studio Create Project Home Projects Brand template Calendar Connec…" at bounding box center [780, 392] width 1560 height 784
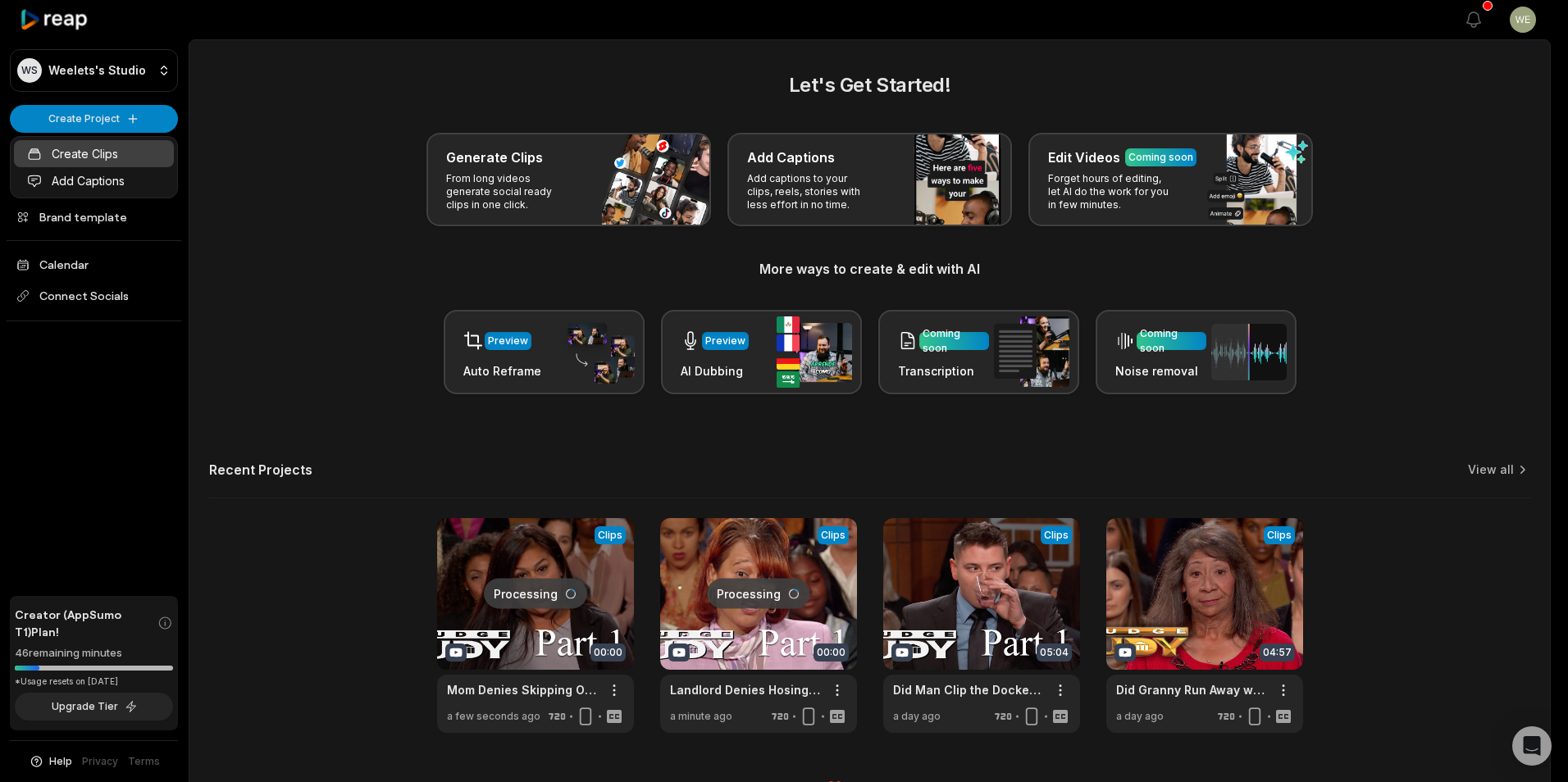
click at [100, 158] on link "Create Clips" at bounding box center [94, 153] width 160 height 27
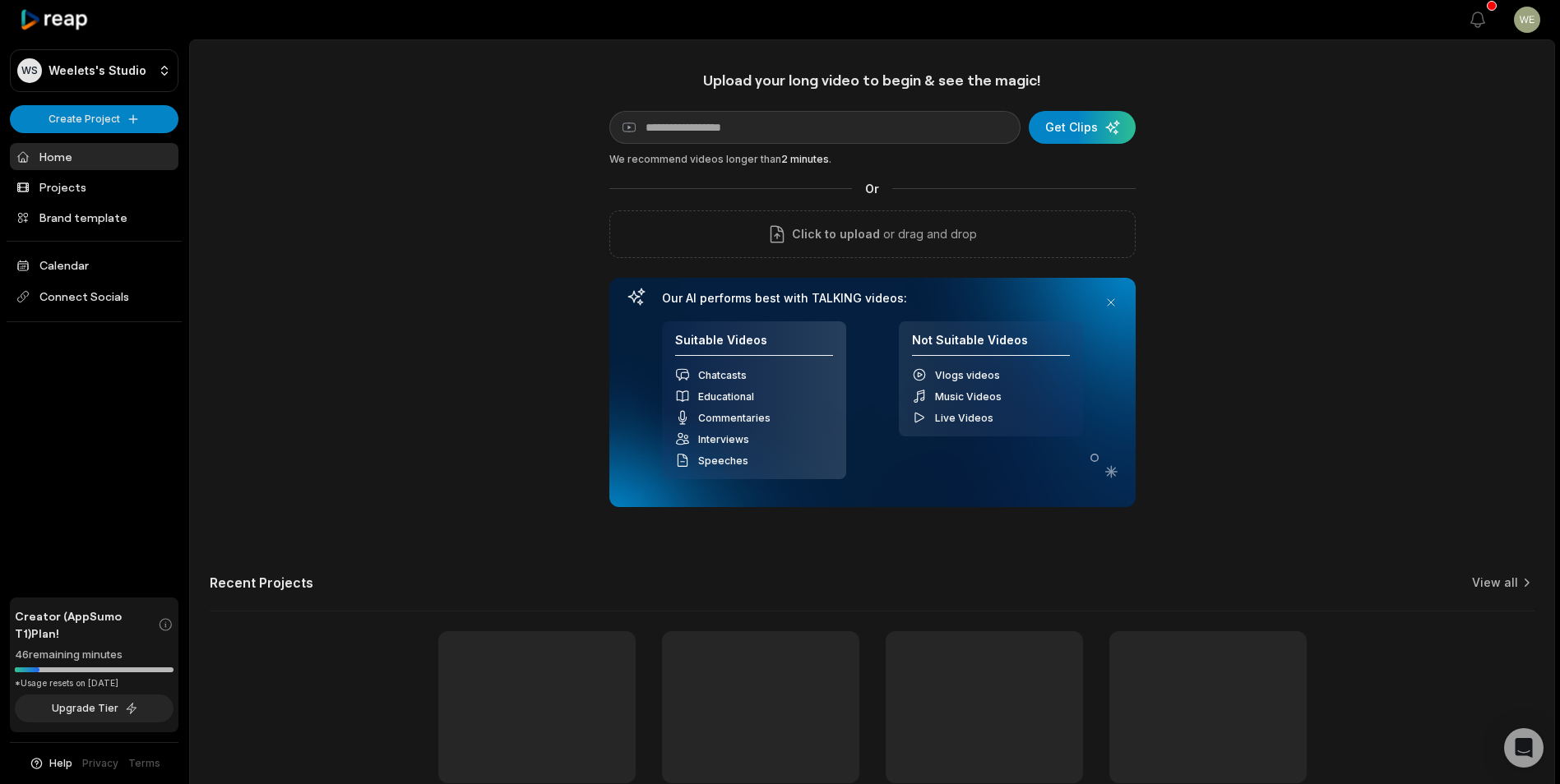
click at [823, 131] on input at bounding box center [815, 127] width 411 height 33
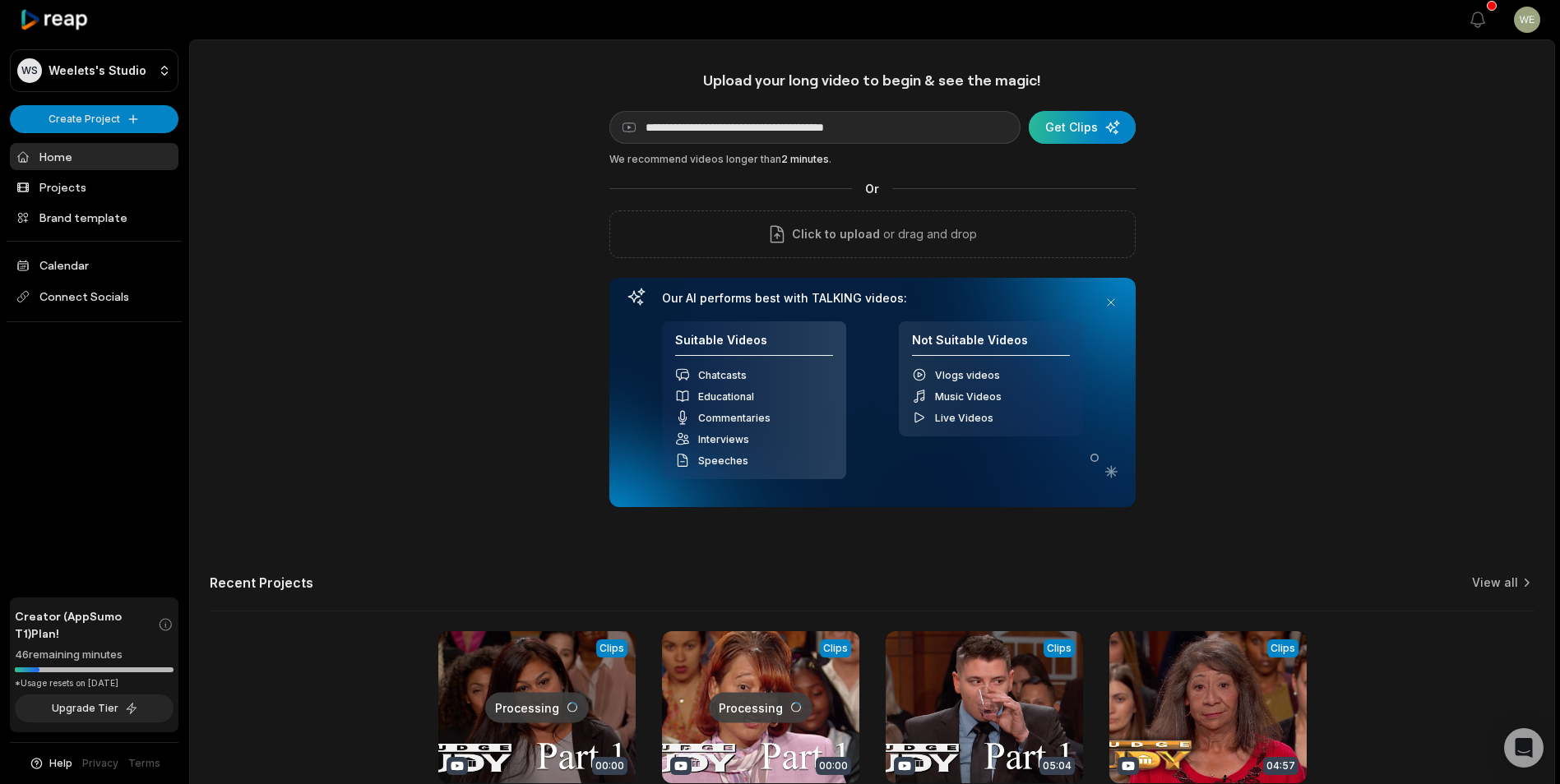
type input "**********"
click at [1068, 129] on div "submit" at bounding box center [1082, 127] width 107 height 33
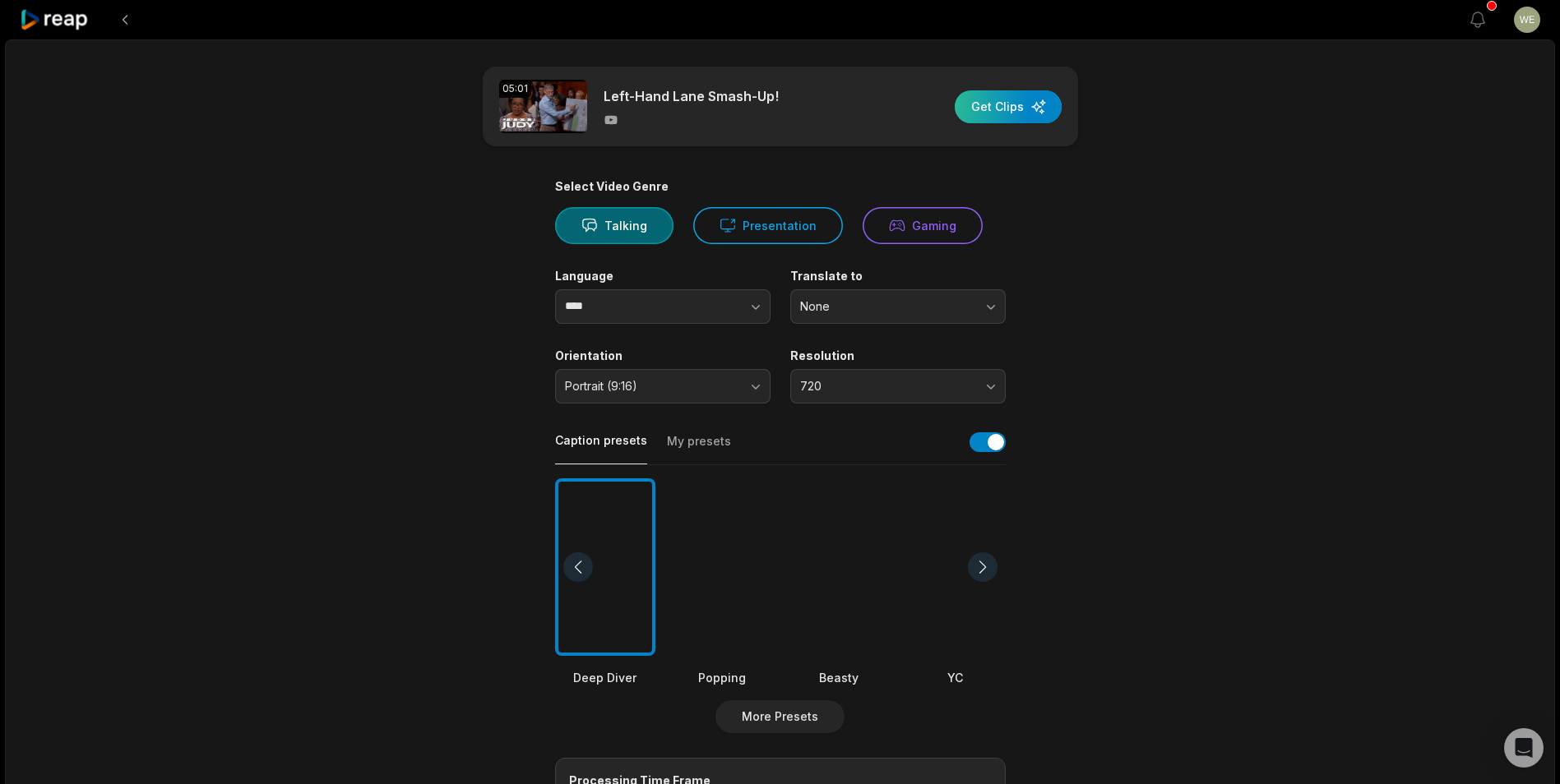
click at [1015, 108] on div "button" at bounding box center [1008, 107] width 107 height 33
